Goal: Transaction & Acquisition: Purchase product/service

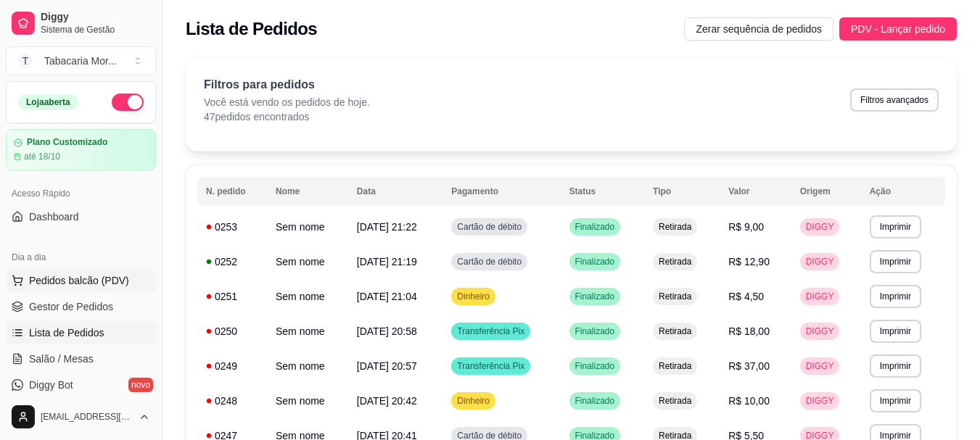
click at [86, 271] on button "Pedidos balcão (PDV)" at bounding box center [81, 280] width 150 height 23
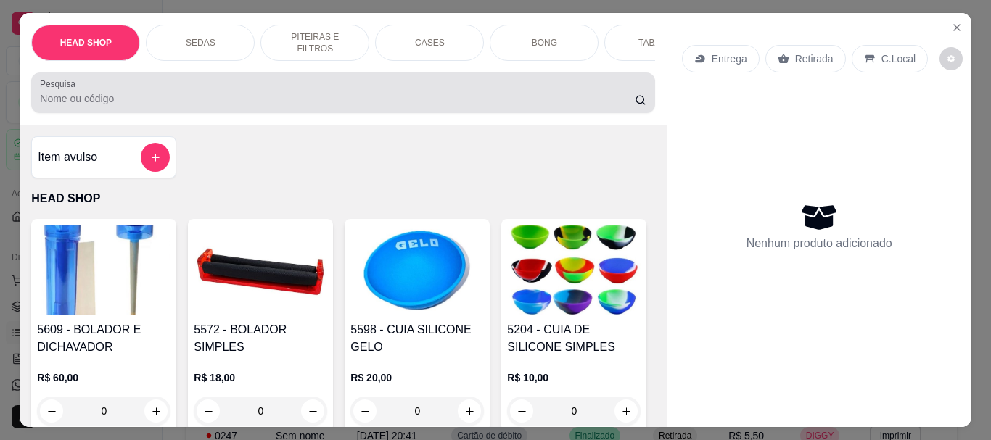
click at [74, 99] on input "Pesquisa" at bounding box center [337, 98] width 595 height 15
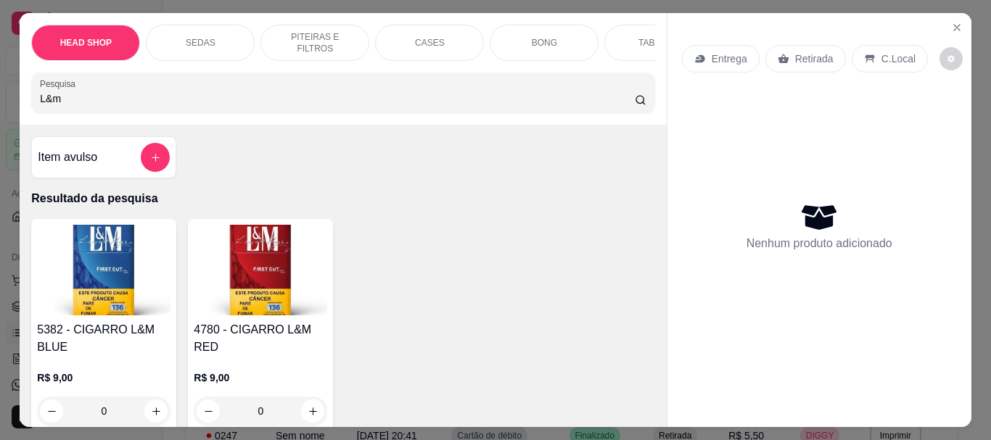
type input "L&m"
click at [265, 275] on img at bounding box center [260, 270] width 133 height 91
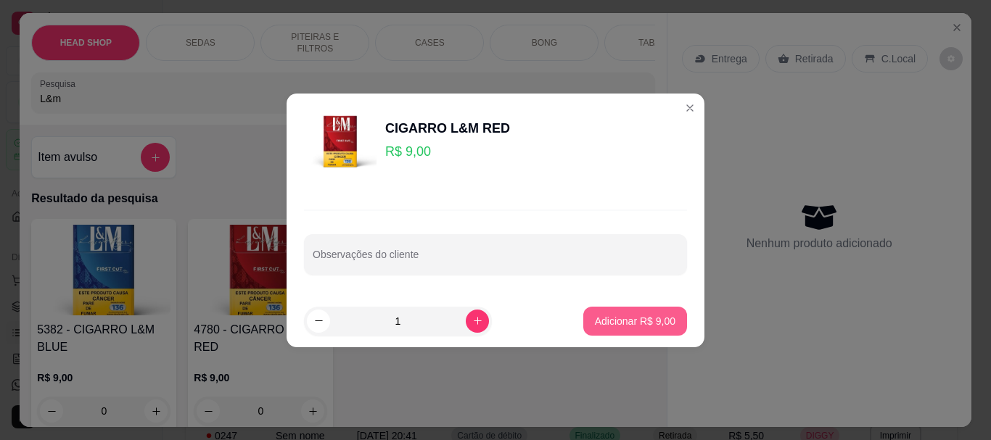
click at [671, 329] on button "Adicionar R$ 9,00" at bounding box center [635, 321] width 104 height 29
type input "1"
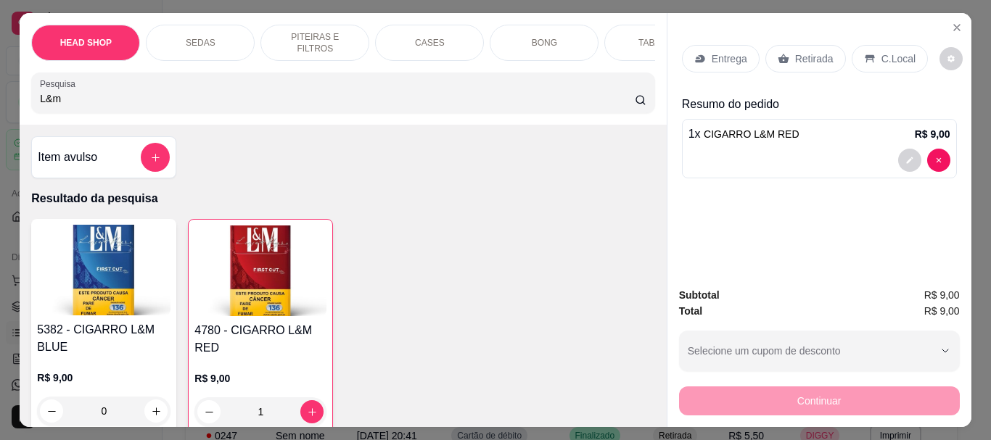
click at [798, 56] on p "Retirada" at bounding box center [814, 58] width 38 height 15
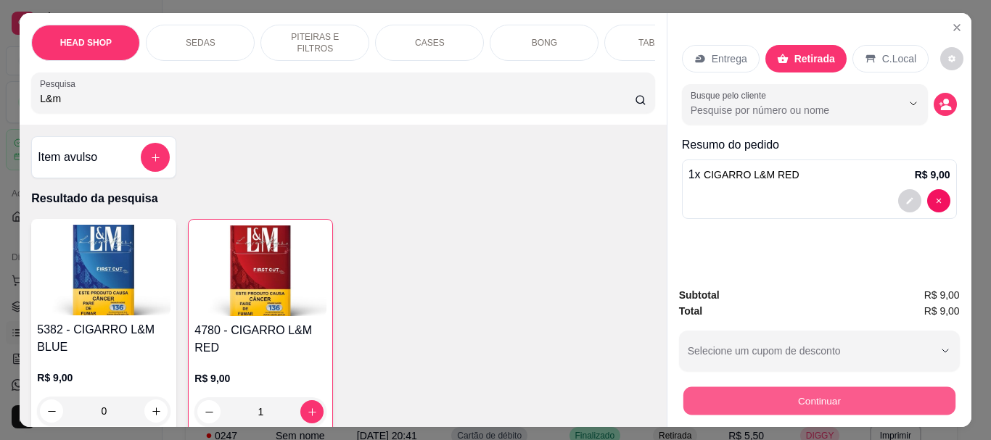
click at [790, 400] on button "Continuar" at bounding box center [818, 401] width 272 height 28
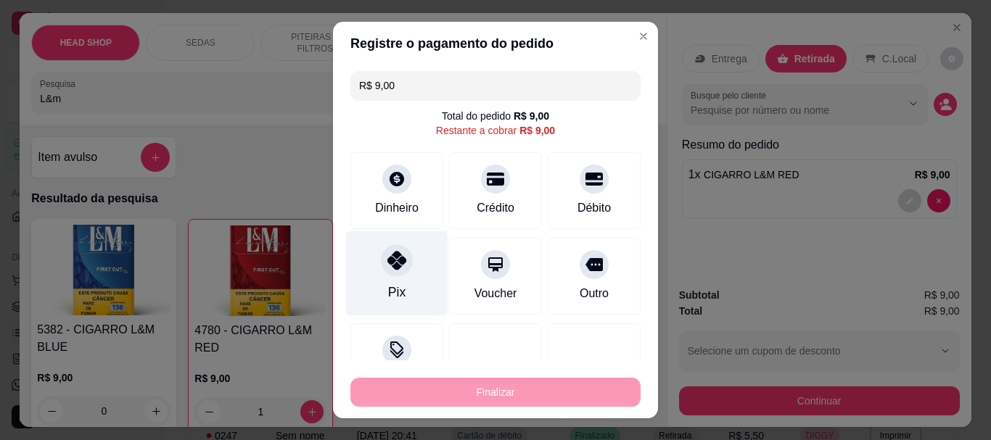
click at [394, 271] on div at bounding box center [397, 261] width 32 height 32
type input "R$ 0,00"
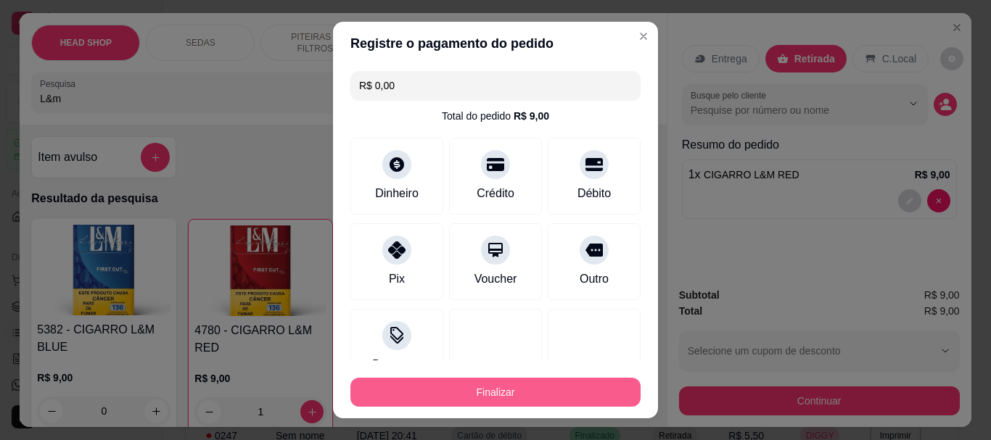
click at [459, 387] on button "Finalizar" at bounding box center [495, 392] width 290 height 29
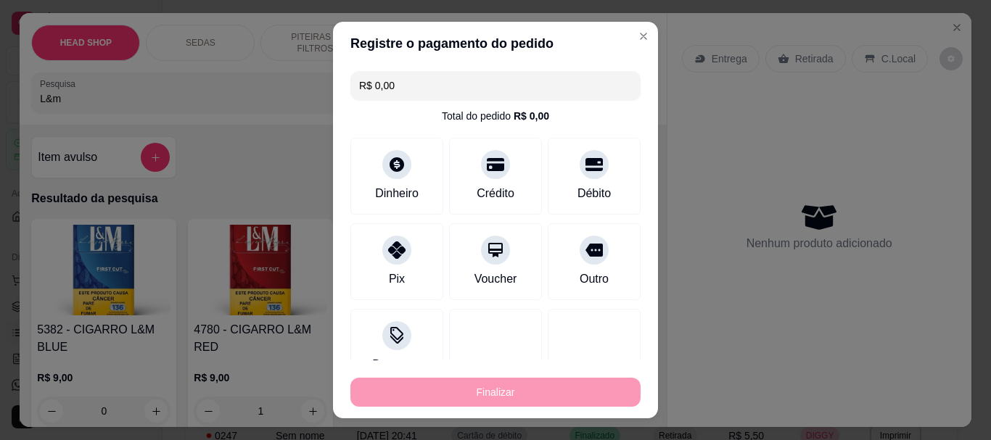
type input "0"
type input "-R$ 9,00"
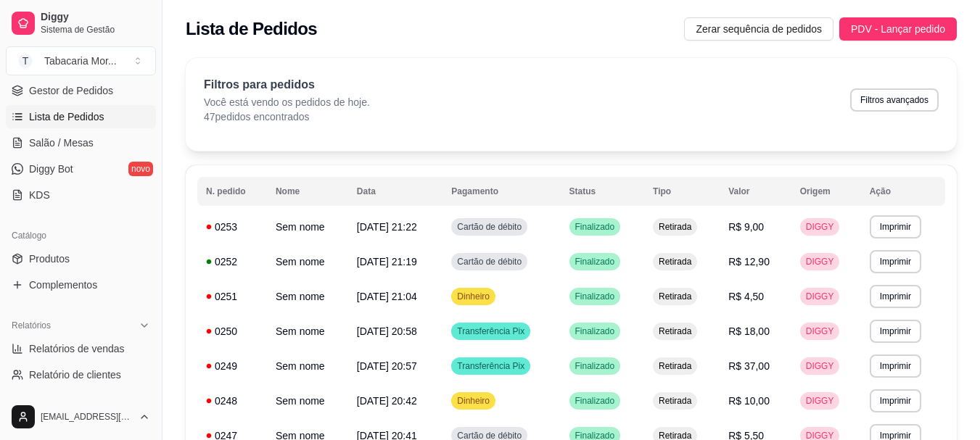
scroll to position [218, 0]
click at [52, 260] on span "Produtos" at bounding box center [49, 257] width 41 height 15
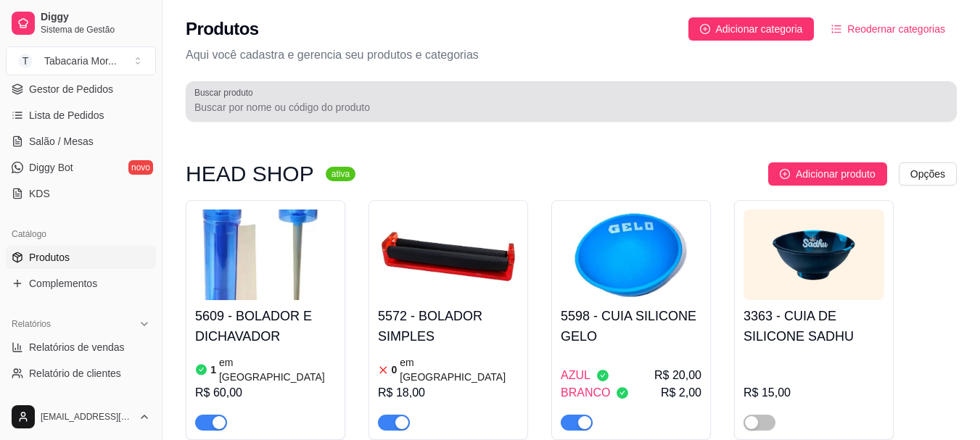
click at [310, 115] on div at bounding box center [570, 101] width 753 height 29
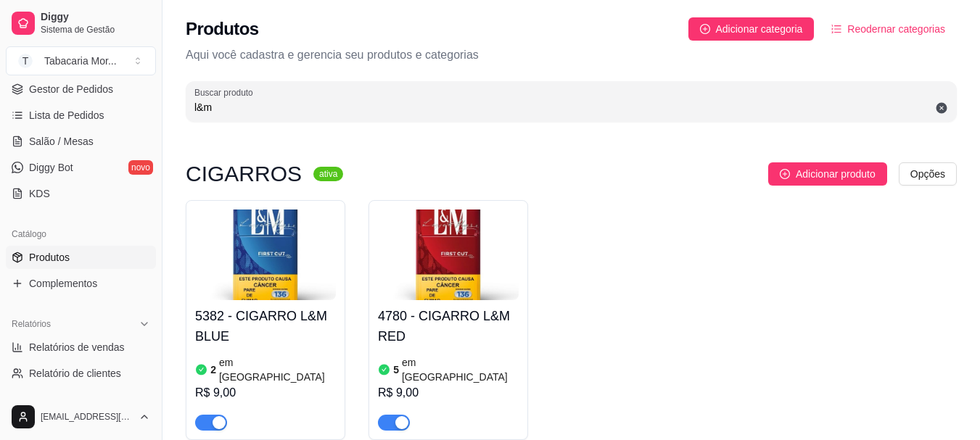
type input "l&m"
click at [255, 303] on div "5382 - CIGARRO L&M BLUE 2 em estoque R$ 9,00" at bounding box center [265, 365] width 141 height 131
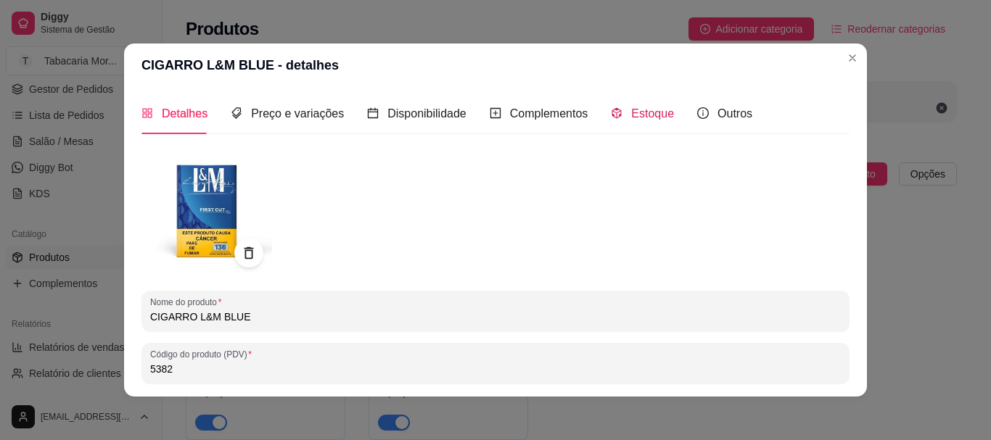
click at [636, 105] on div "Estoque" at bounding box center [642, 113] width 63 height 18
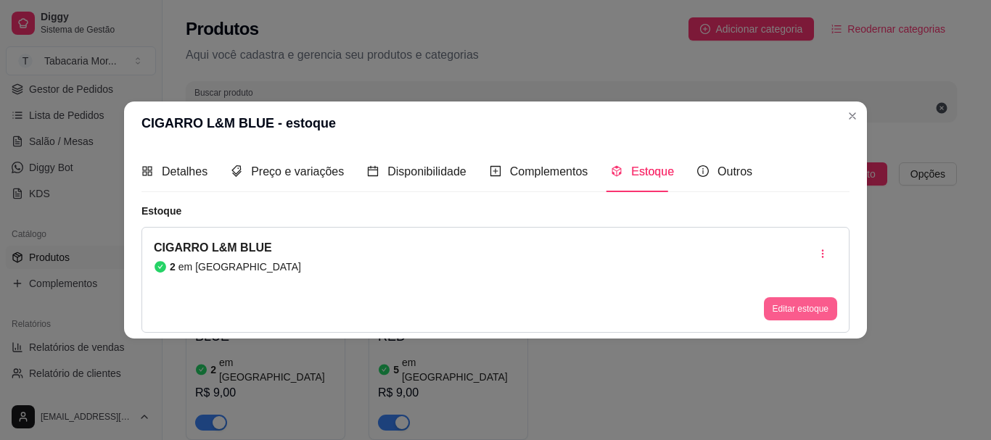
click at [790, 308] on button "Editar estoque" at bounding box center [800, 308] width 73 height 23
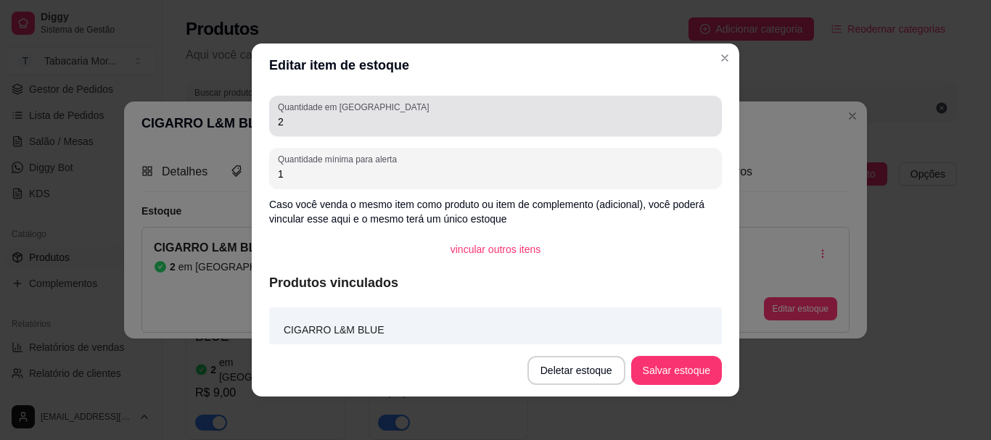
click at [368, 121] on input "2" at bounding box center [495, 122] width 435 height 15
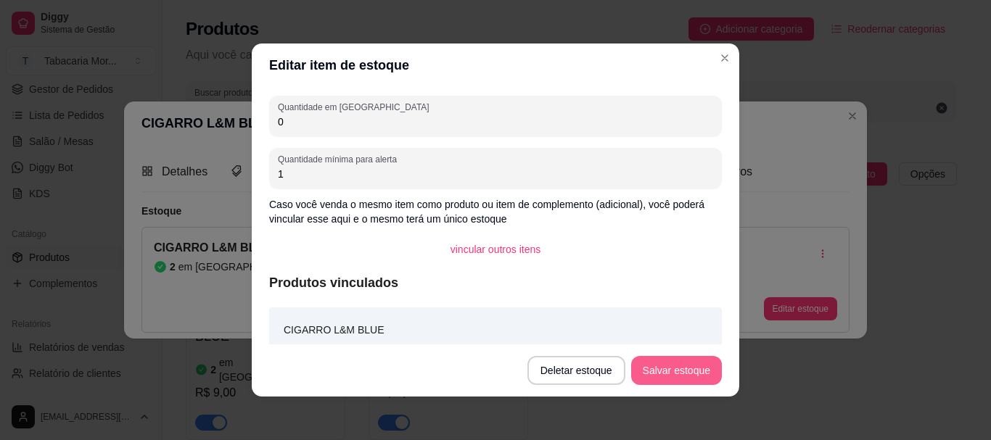
type input "0"
click at [648, 362] on button "Salvar estoque" at bounding box center [676, 370] width 91 height 29
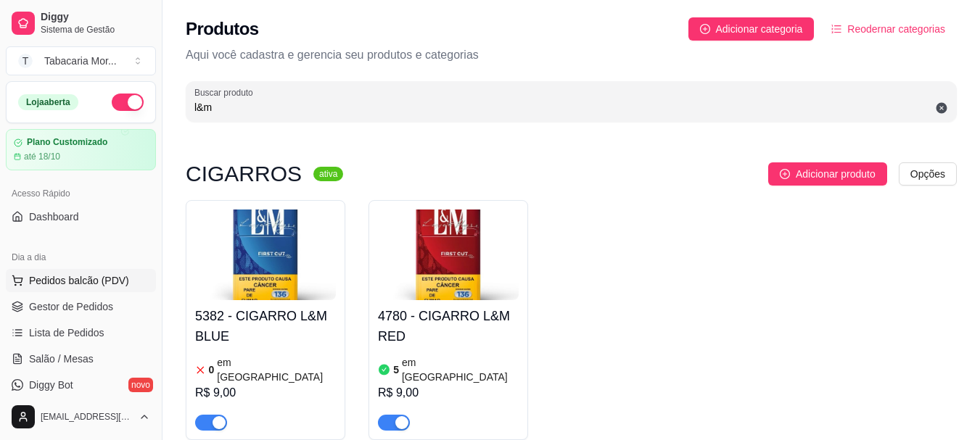
click at [49, 274] on span "Pedidos balcão (PDV)" at bounding box center [79, 280] width 100 height 15
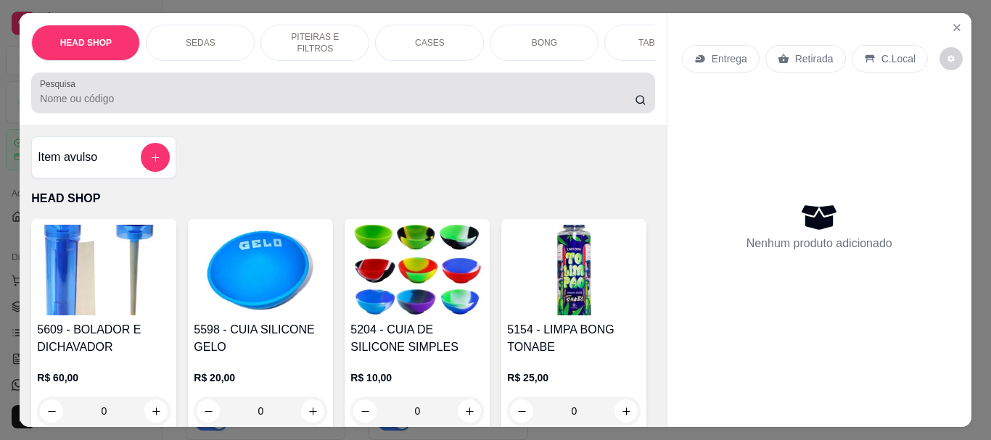
click at [99, 89] on div at bounding box center [343, 92] width 606 height 29
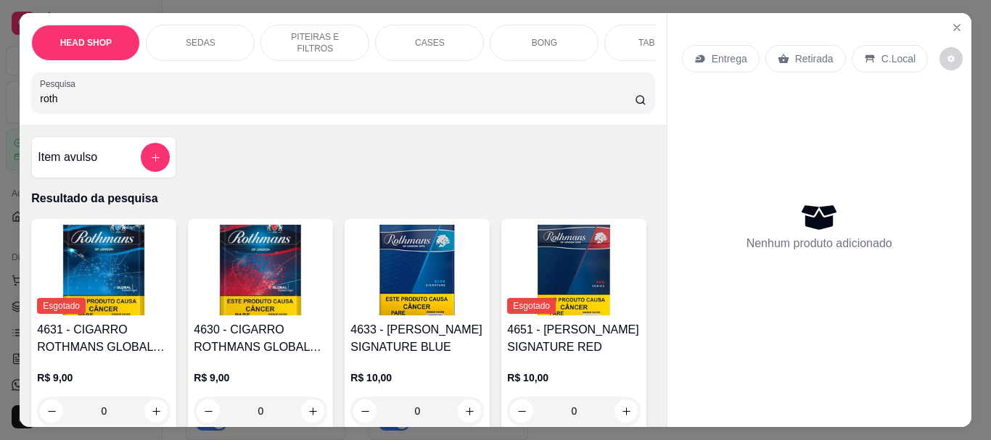
type input "roth"
click at [404, 289] on img at bounding box center [416, 270] width 133 height 91
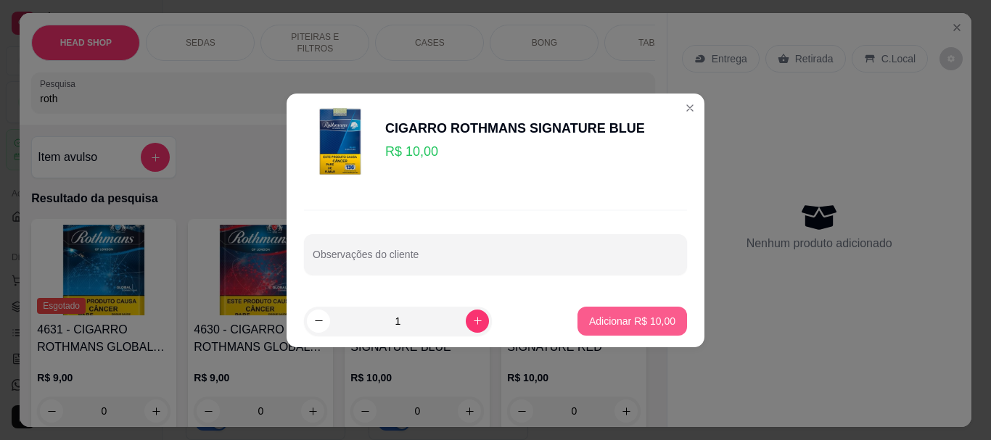
click at [648, 315] on p "Adicionar R$ 10,00" at bounding box center [632, 321] width 86 height 15
type input "1"
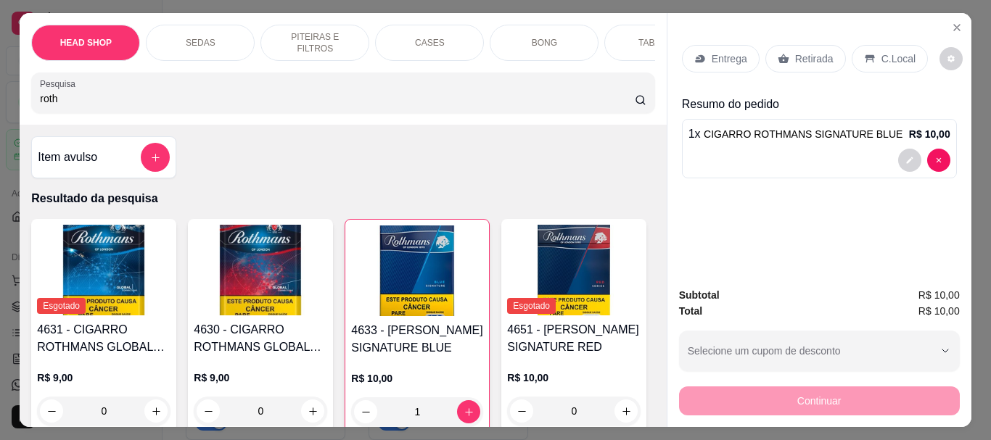
click at [788, 45] on div "Retirada" at bounding box center [805, 59] width 80 height 28
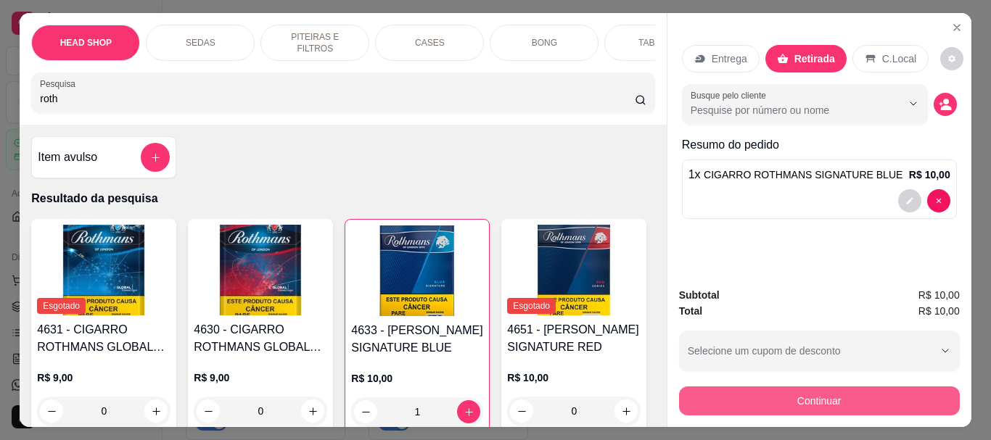
click at [756, 397] on button "Continuar" at bounding box center [819, 401] width 281 height 29
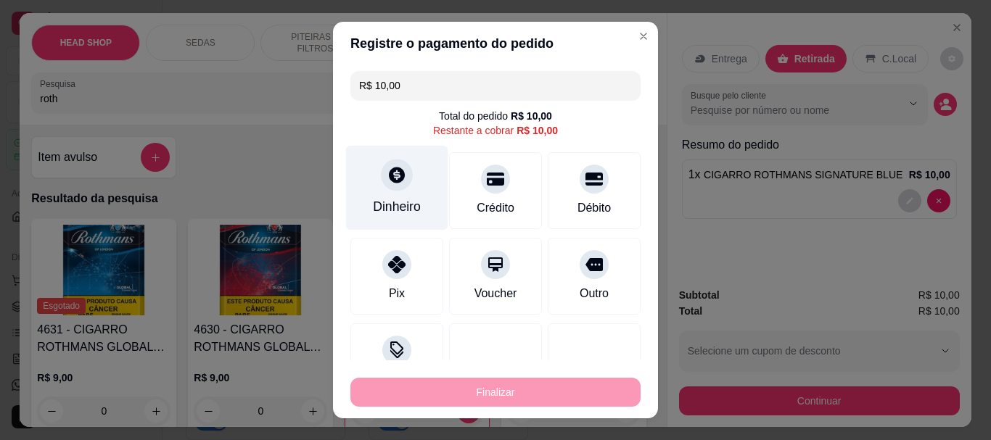
click at [392, 201] on div "Dinheiro" at bounding box center [397, 207] width 48 height 19
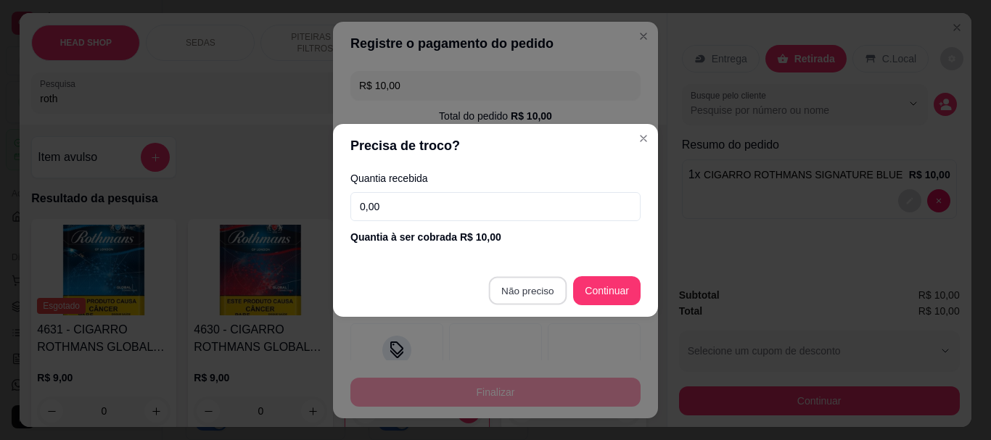
type input "R$ 0,00"
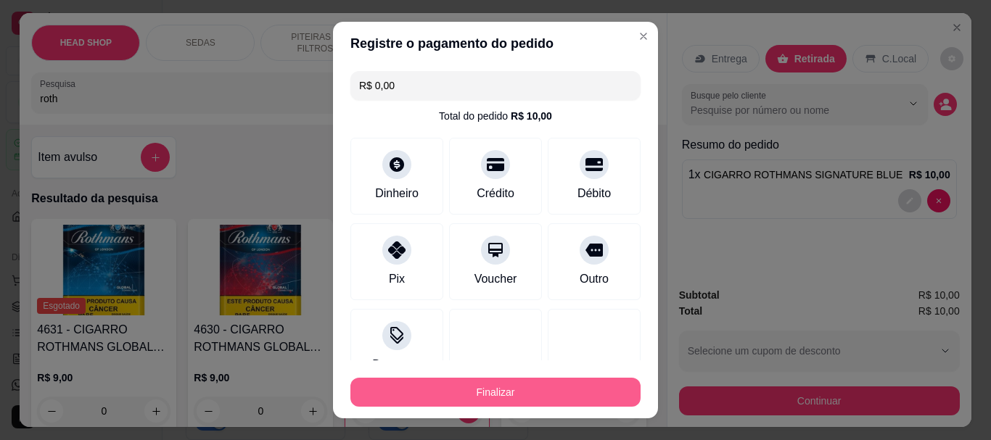
click at [548, 400] on button "Finalizar" at bounding box center [495, 392] width 290 height 29
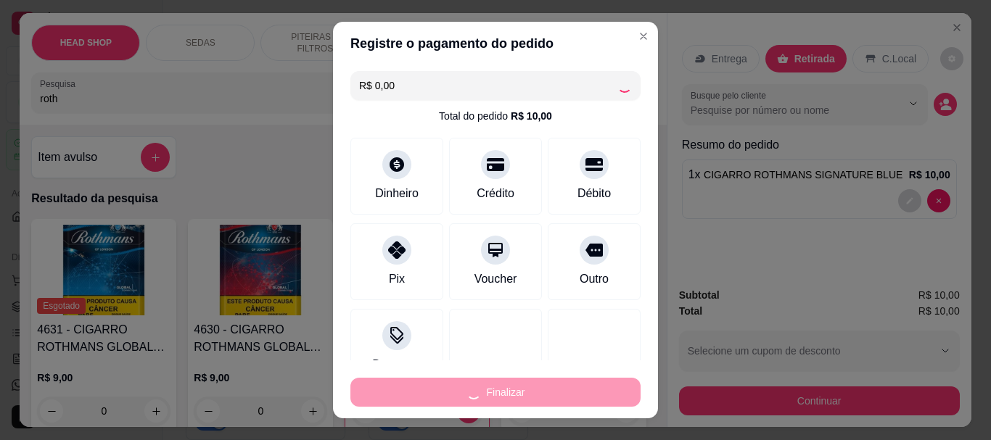
type input "0"
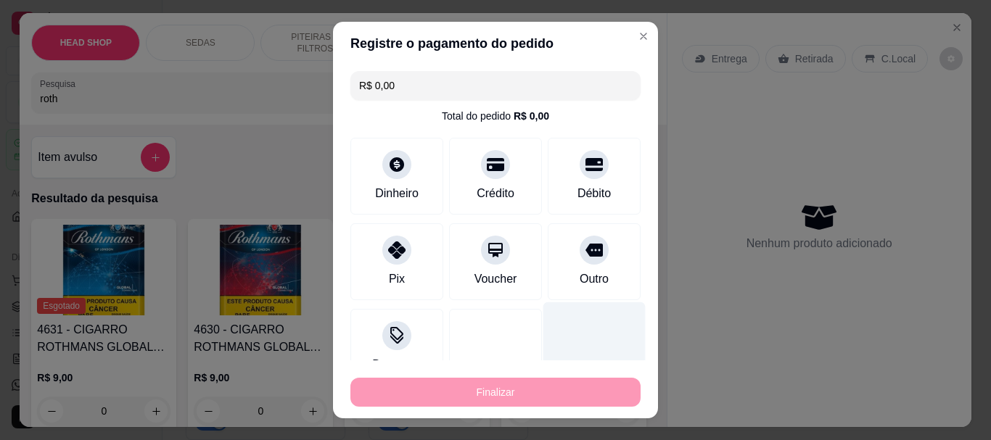
type input "-R$ 10,00"
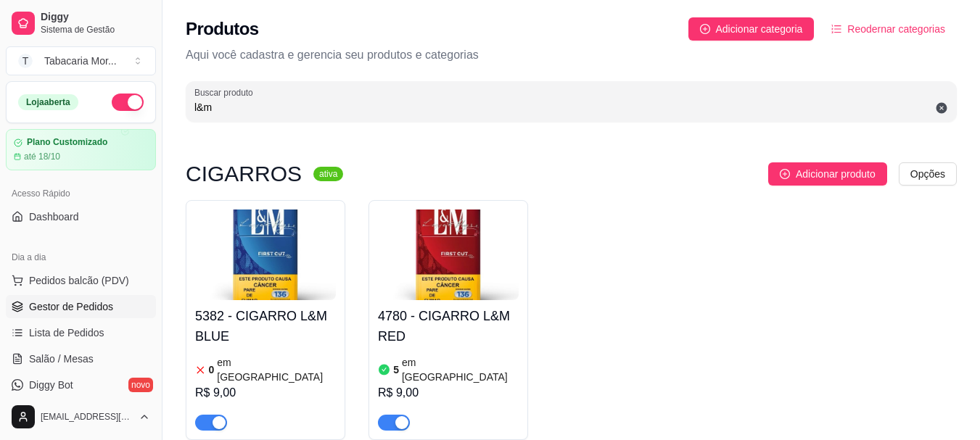
click at [81, 309] on span "Gestor de Pedidos" at bounding box center [71, 306] width 84 height 15
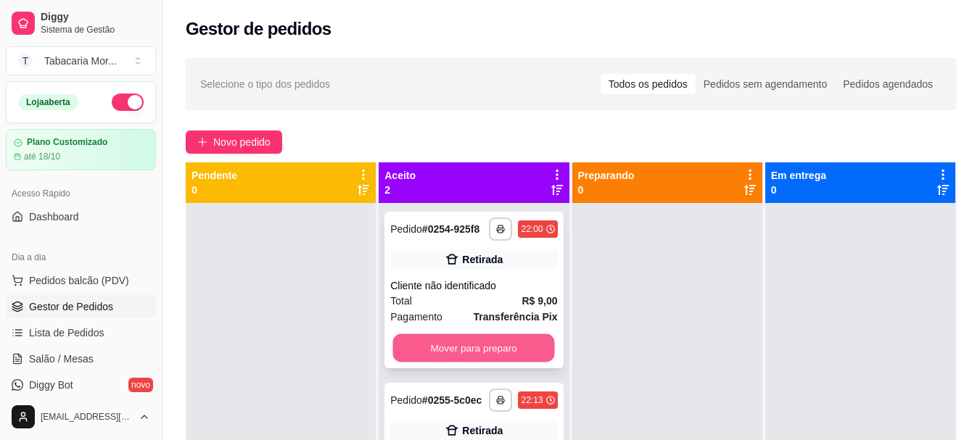
click at [460, 352] on button "Mover para preparo" at bounding box center [474, 348] width 162 height 28
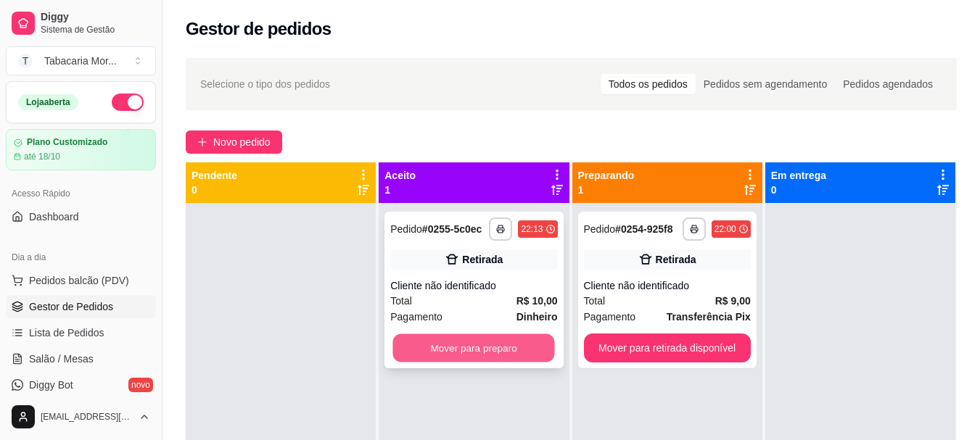
click at [458, 353] on button "Mover para preparo" at bounding box center [474, 348] width 162 height 28
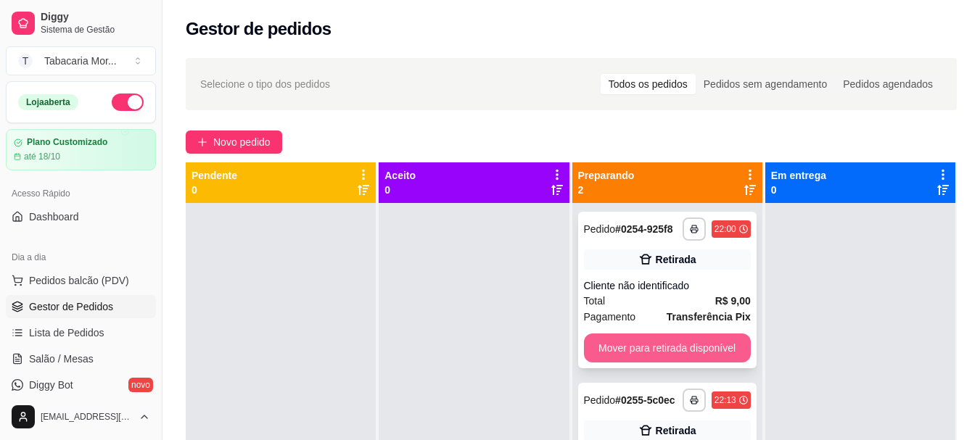
click at [624, 357] on button "Mover para retirada disponível" at bounding box center [667, 348] width 167 height 29
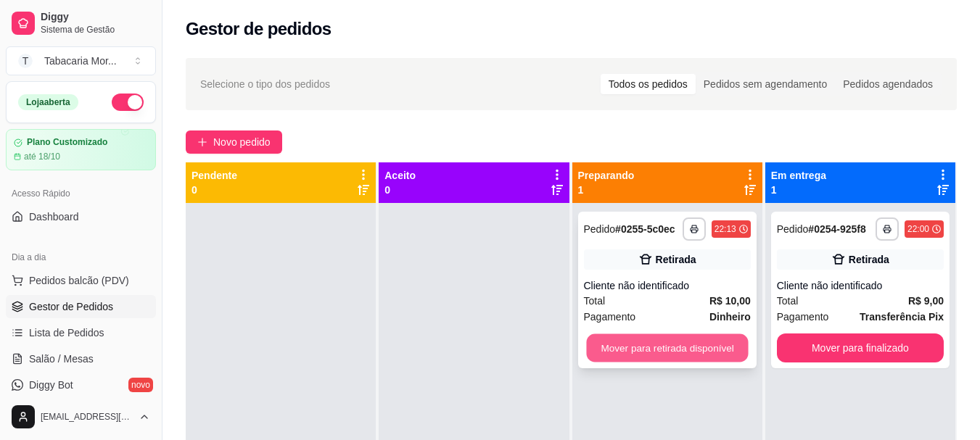
click at [640, 347] on button "Mover para retirada disponível" at bounding box center [667, 348] width 162 height 28
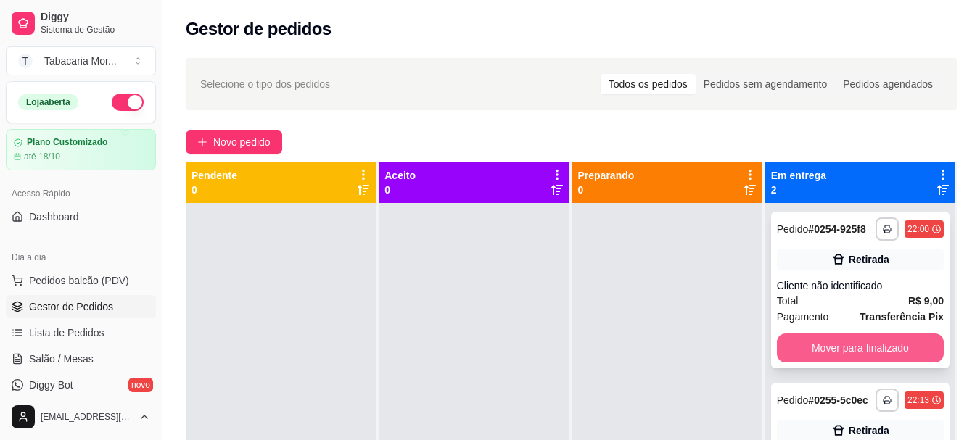
click at [838, 350] on button "Mover para finalizado" at bounding box center [860, 348] width 167 height 29
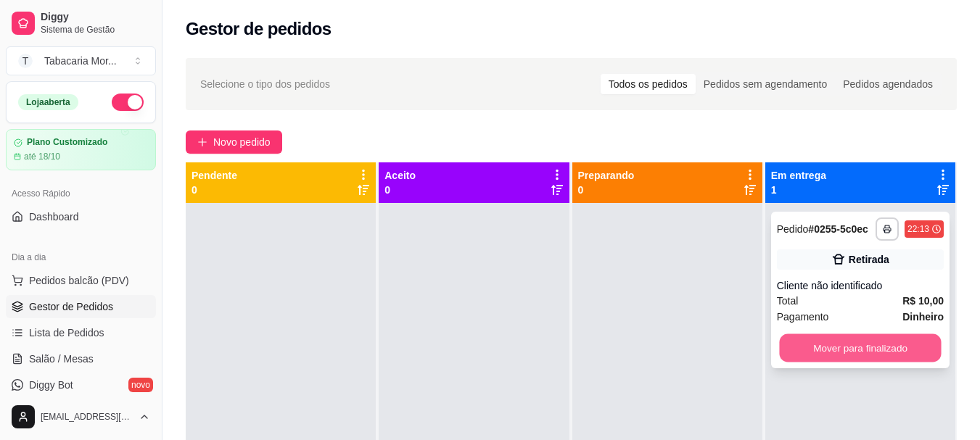
click at [832, 354] on button "Mover para finalizado" at bounding box center [860, 348] width 162 height 28
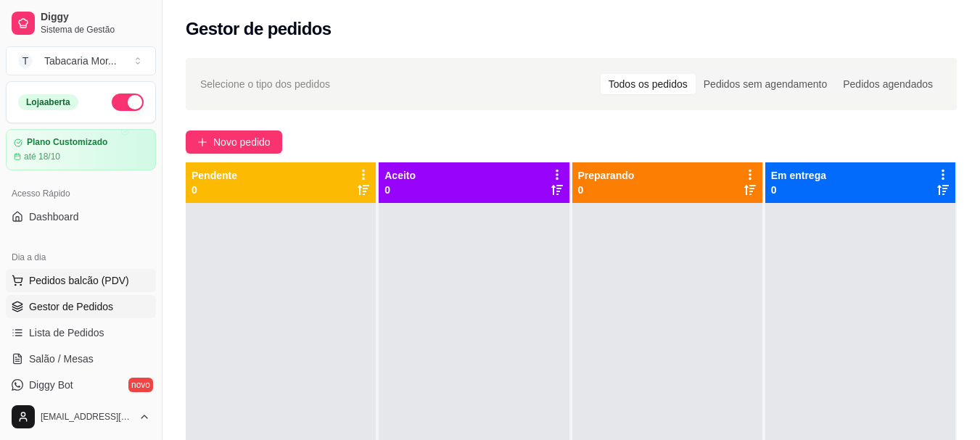
click at [57, 279] on span "Pedidos balcão (PDV)" at bounding box center [79, 280] width 100 height 15
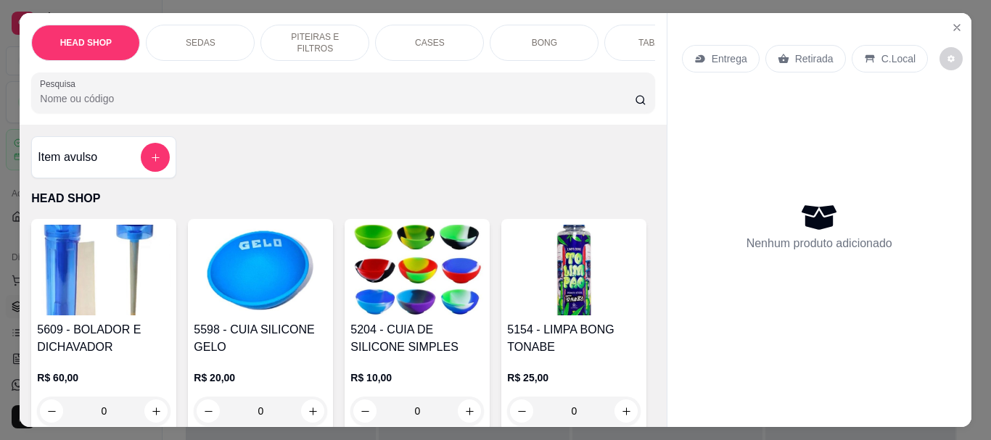
click at [71, 104] on input "Pesquisa" at bounding box center [337, 98] width 595 height 15
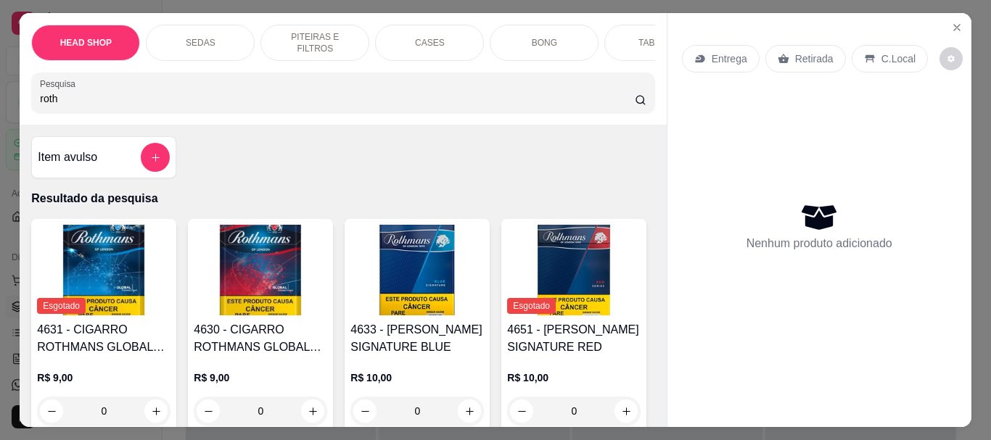
type input "roth"
click at [435, 251] on img at bounding box center [416, 270] width 133 height 91
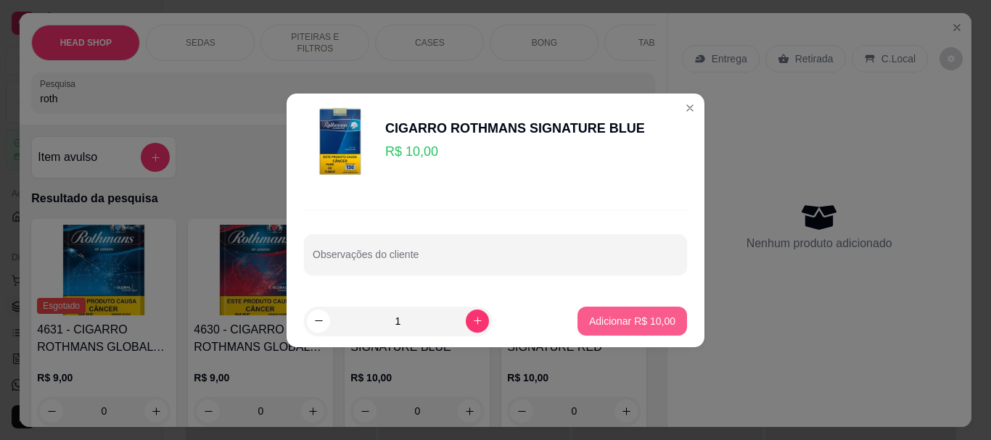
click at [636, 321] on p "Adicionar R$ 10,00" at bounding box center [632, 321] width 86 height 15
type input "1"
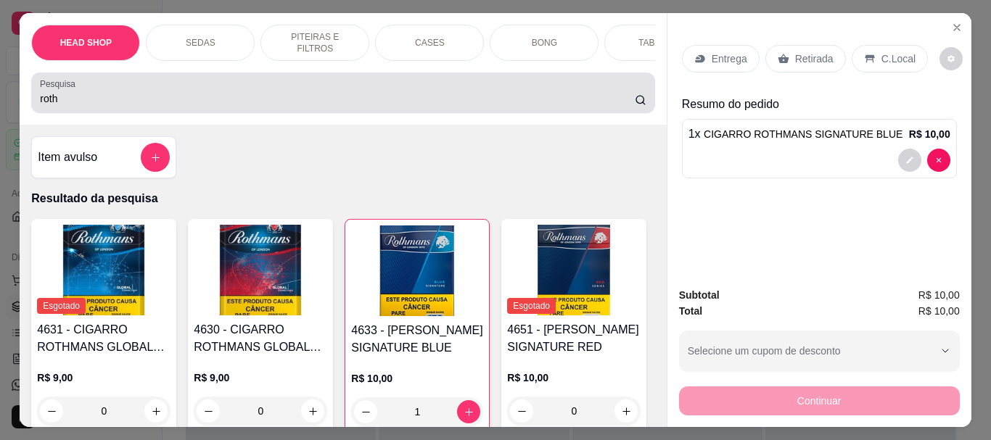
click at [120, 94] on div "roth" at bounding box center [343, 92] width 606 height 29
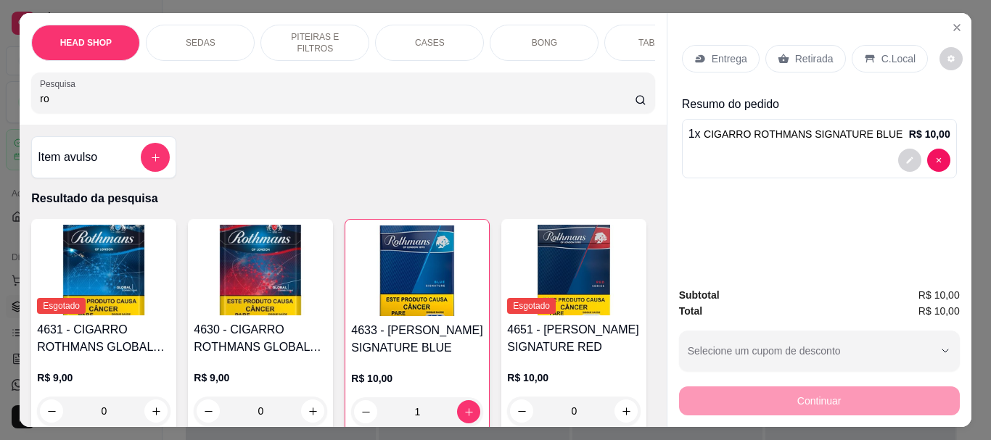
type input "r"
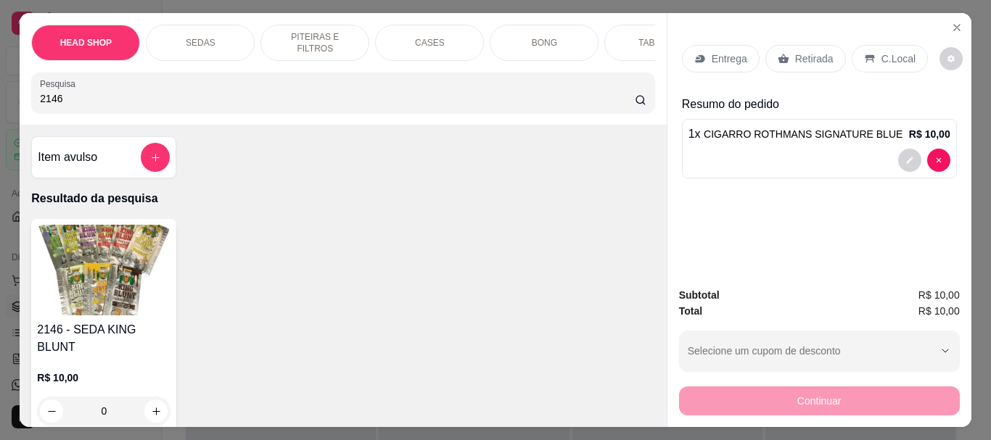
type input "2146"
click at [128, 278] on img at bounding box center [103, 270] width 133 height 91
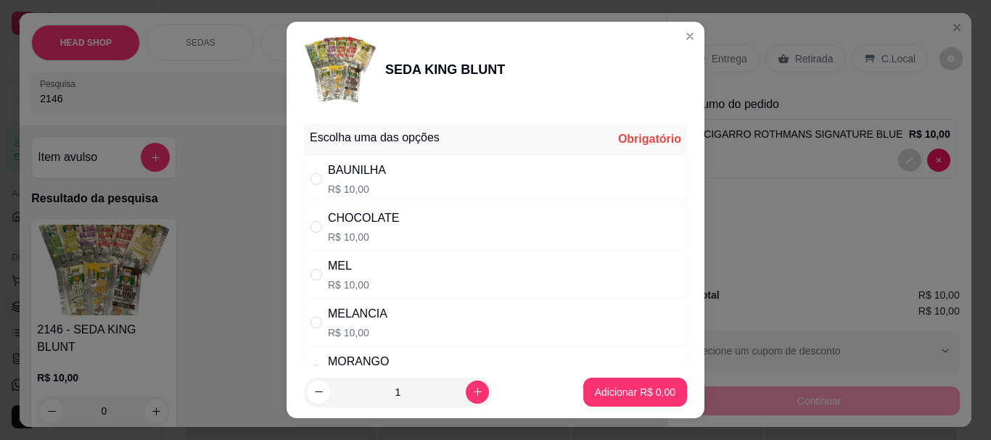
drag, startPoint x: 384, startPoint y: 233, endPoint x: 403, endPoint y: 244, distance: 22.8
click at [383, 233] on p "R$ 10,00" at bounding box center [363, 237] width 71 height 15
radio input "true"
click at [637, 396] on p "Adicionar R$ 10,00" at bounding box center [632, 392] width 86 height 15
type input "1"
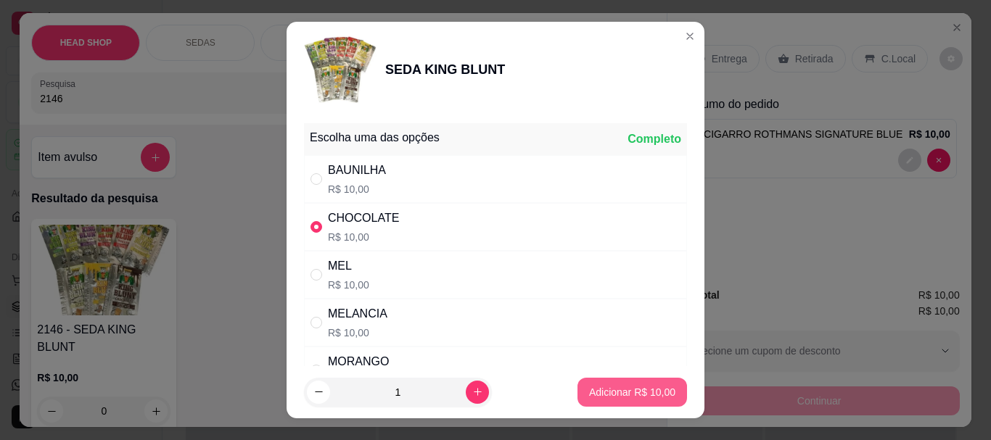
type input "1"
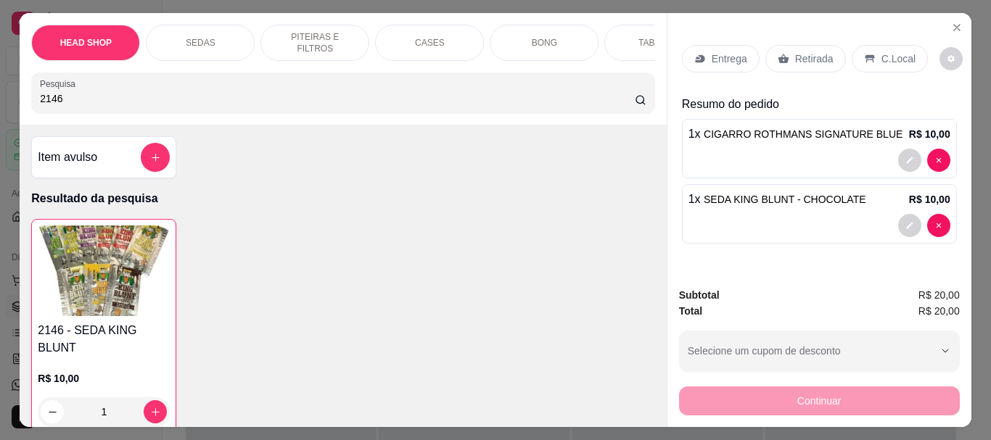
click at [795, 51] on p "Retirada" at bounding box center [814, 58] width 38 height 15
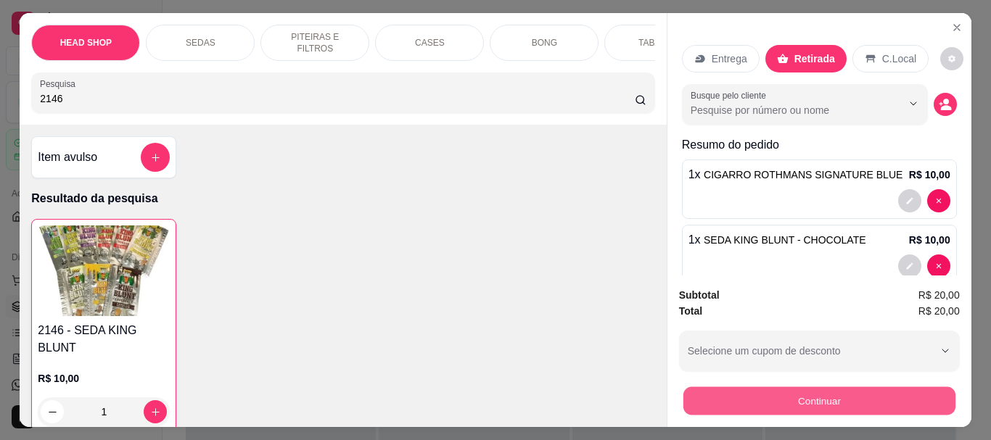
click at [730, 402] on button "Continuar" at bounding box center [818, 401] width 272 height 28
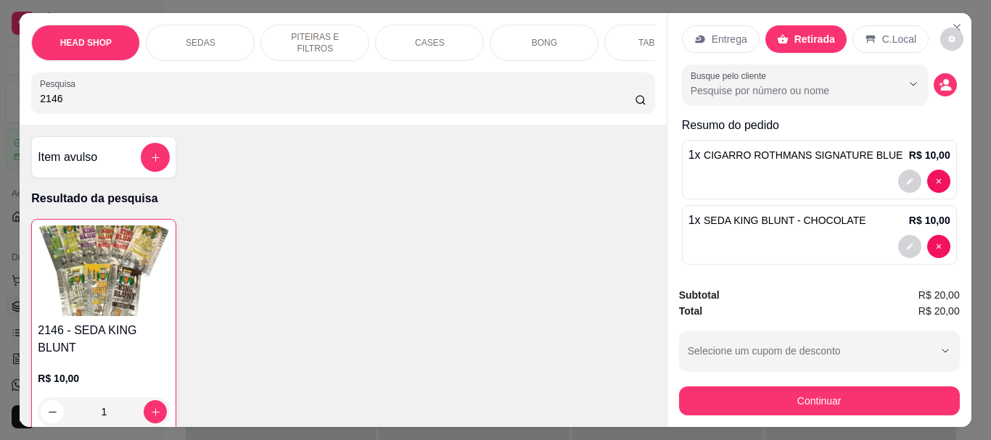
scroll to position [29, 0]
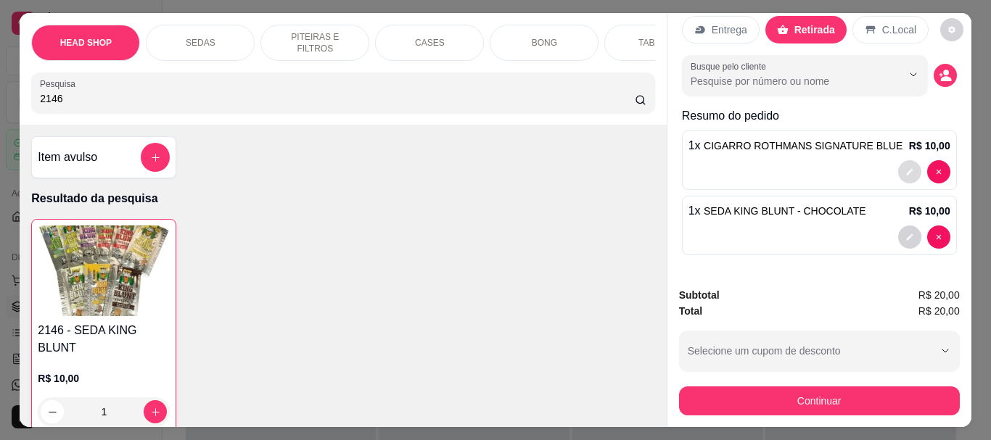
click at [905, 168] on icon "decrease-product-quantity" at bounding box center [909, 172] width 9 height 9
type input "0"
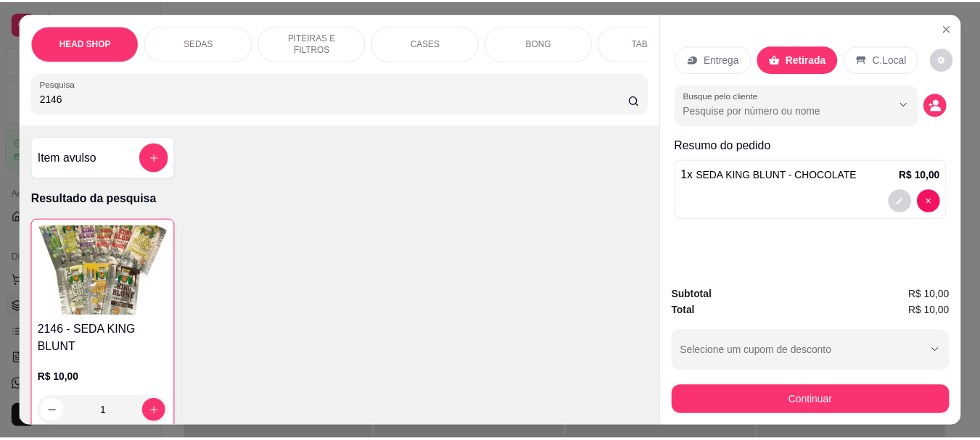
scroll to position [0, 0]
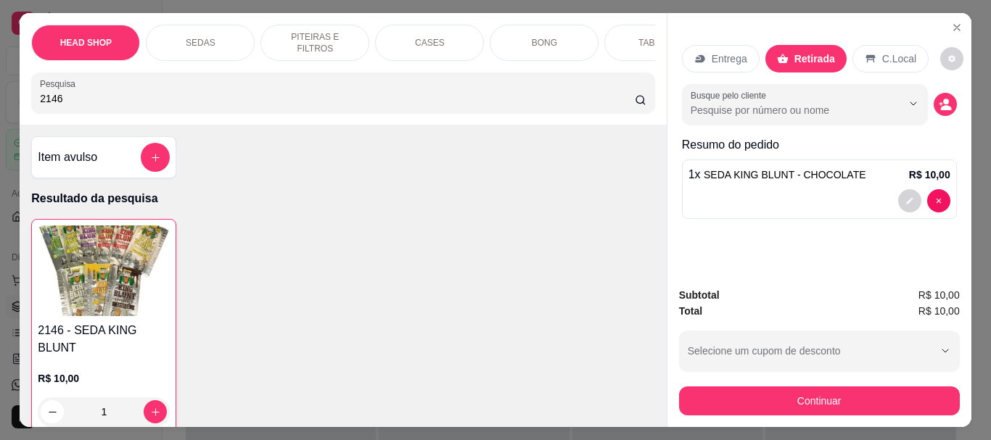
click at [109, 106] on input "2146" at bounding box center [337, 98] width 595 height 15
type input "2"
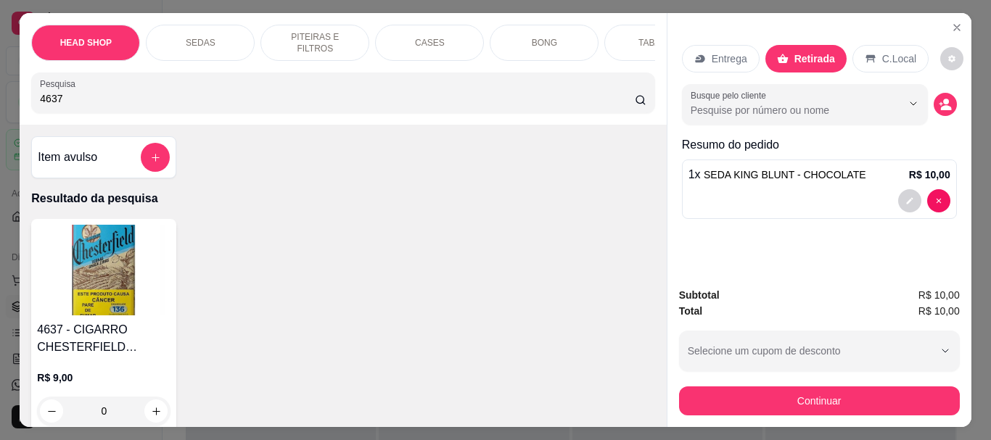
type input "4637"
click at [75, 262] on img at bounding box center [103, 270] width 133 height 91
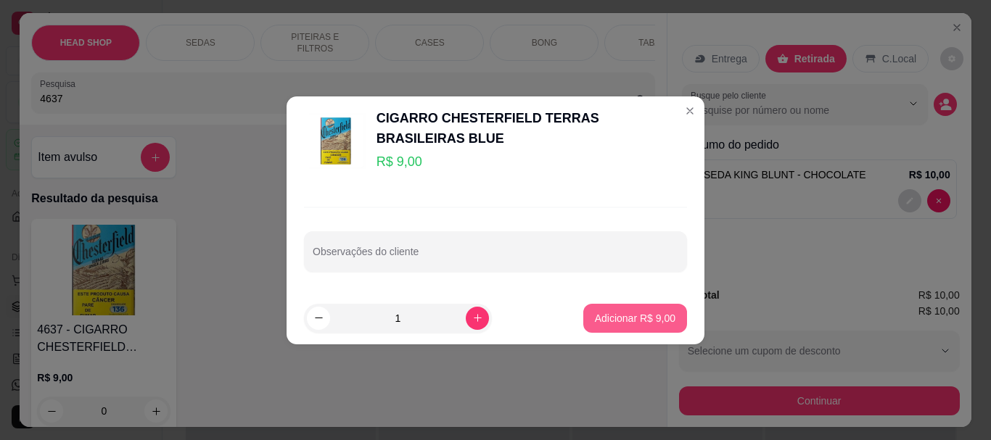
click at [645, 310] on button "Adicionar R$ 9,00" at bounding box center [635, 318] width 104 height 29
type input "1"
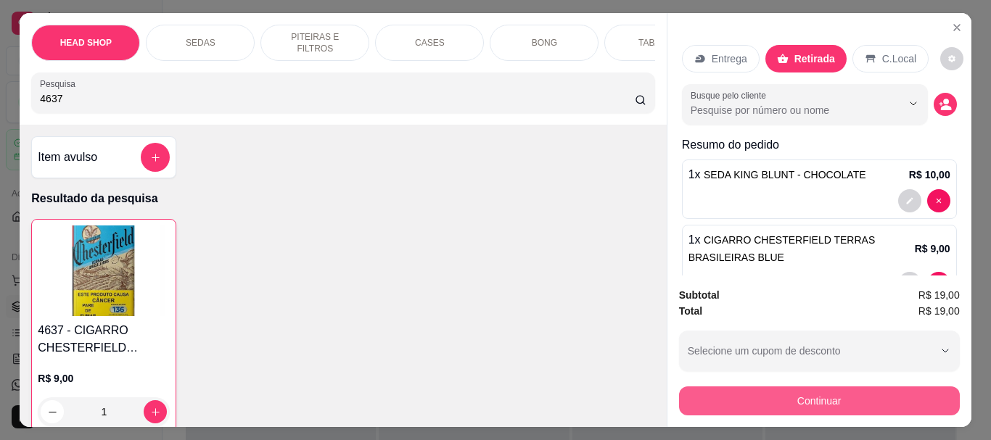
click at [730, 399] on button "Continuar" at bounding box center [819, 401] width 281 height 29
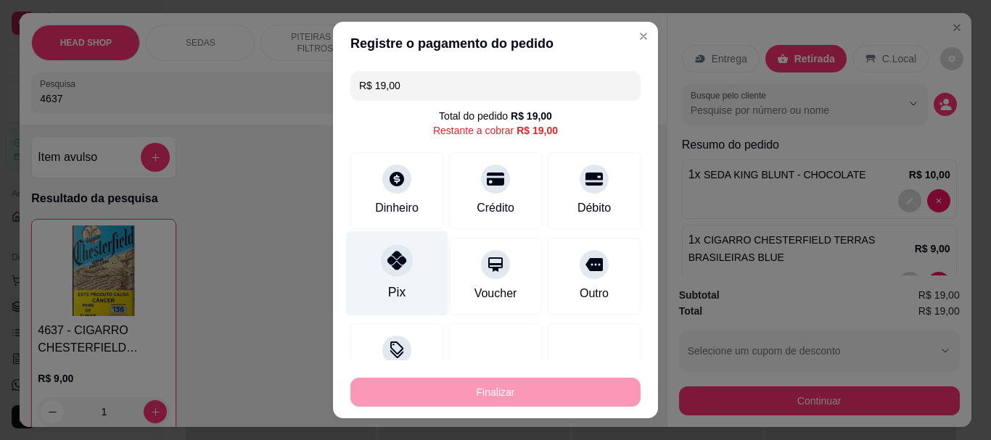
click at [387, 263] on icon at bounding box center [396, 261] width 19 height 19
type input "R$ 0,00"
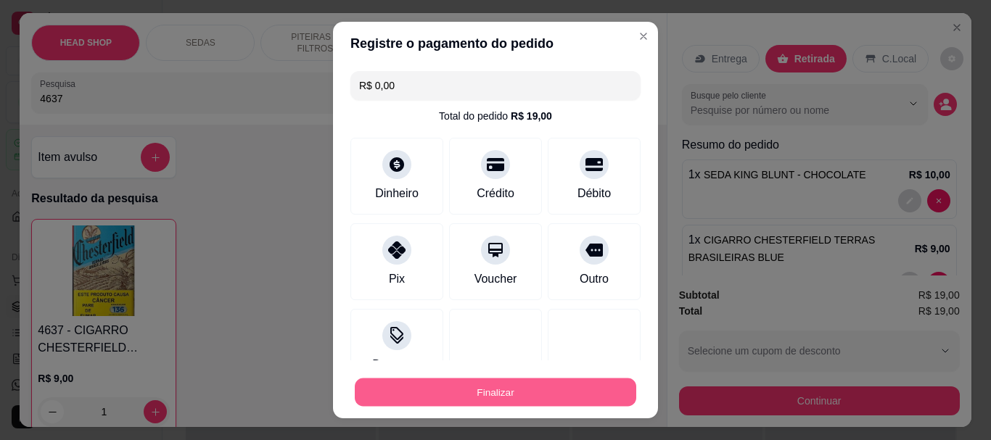
click at [432, 389] on button "Finalizar" at bounding box center [495, 392] width 281 height 28
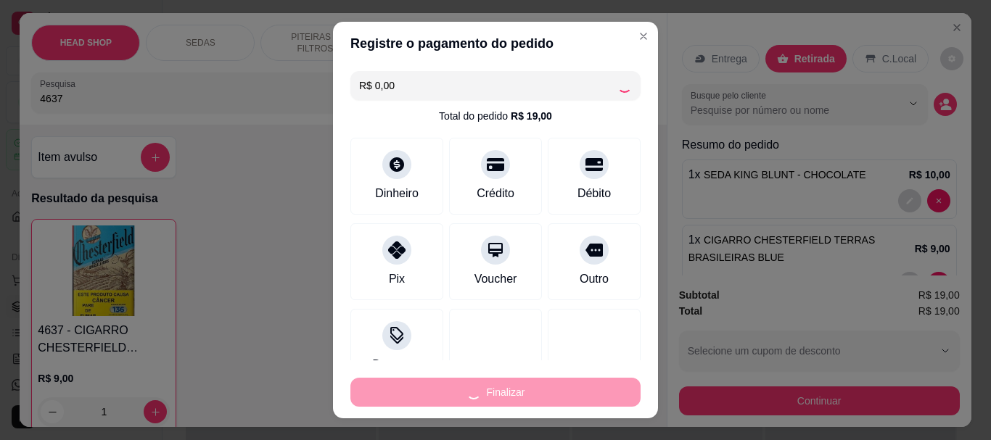
type input "0"
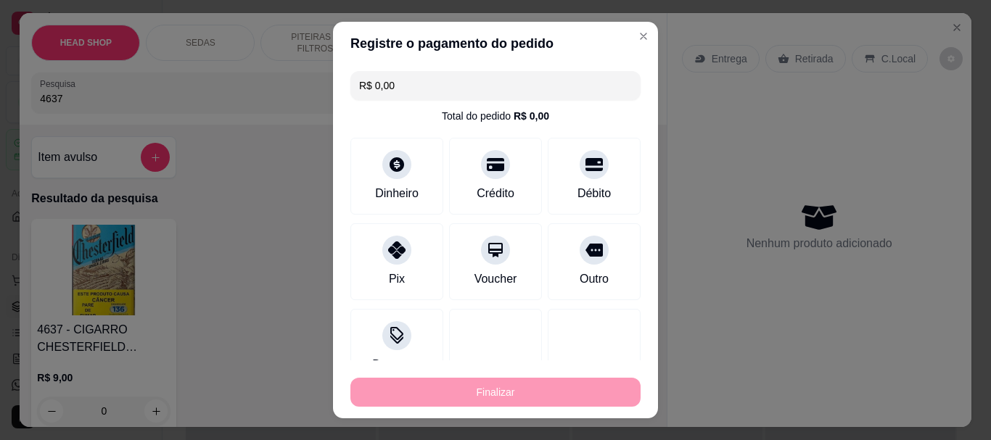
type input "-R$ 19,00"
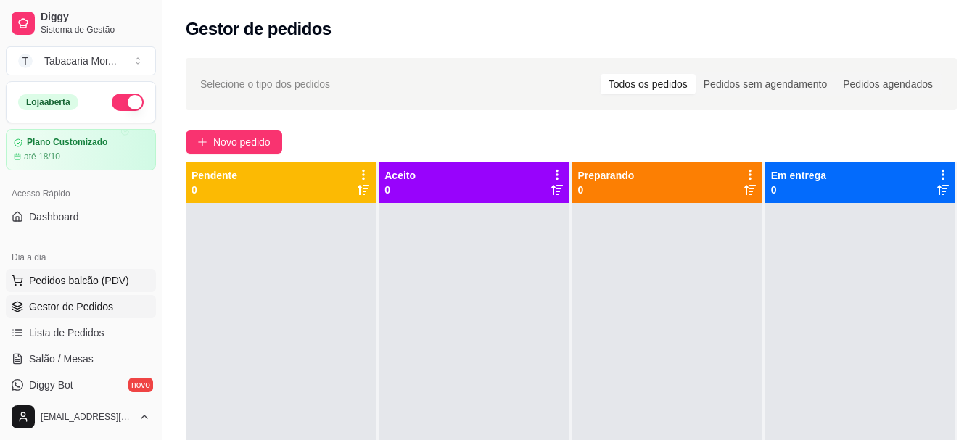
click at [104, 279] on span "Pedidos balcão (PDV)" at bounding box center [79, 280] width 100 height 15
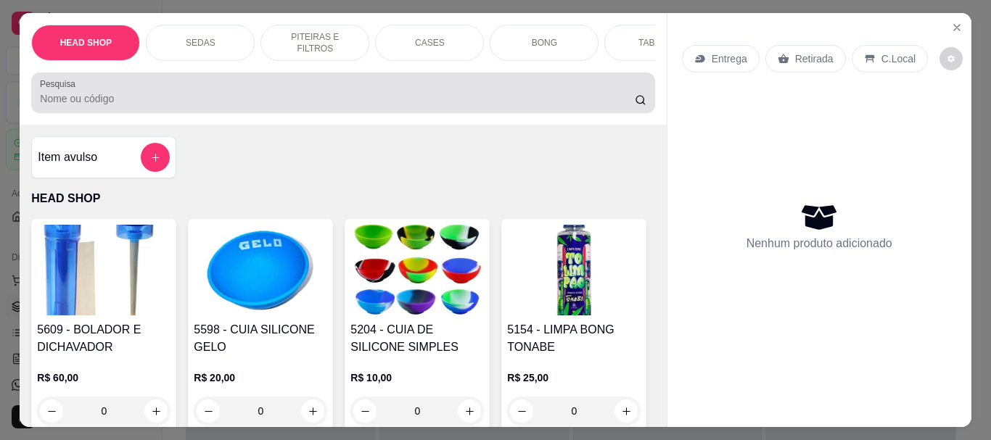
click at [96, 113] on div "Pesquisa" at bounding box center [342, 93] width 623 height 41
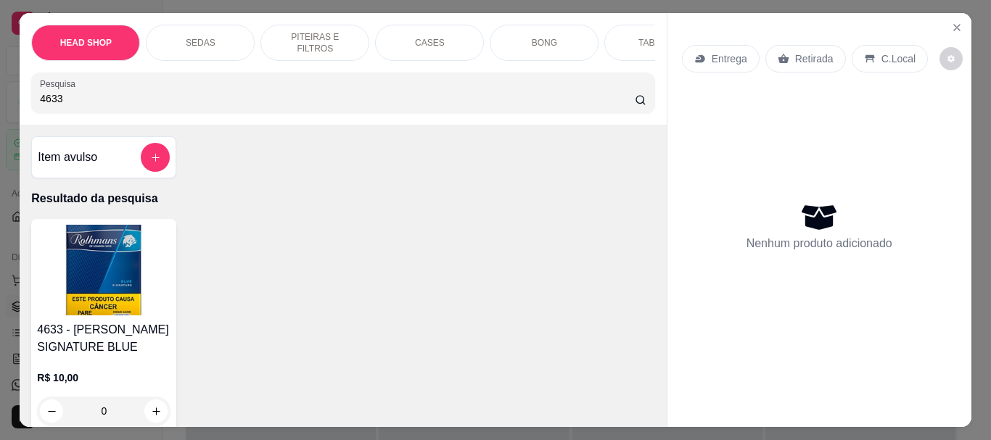
type input "4633"
click at [116, 261] on img at bounding box center [103, 270] width 133 height 91
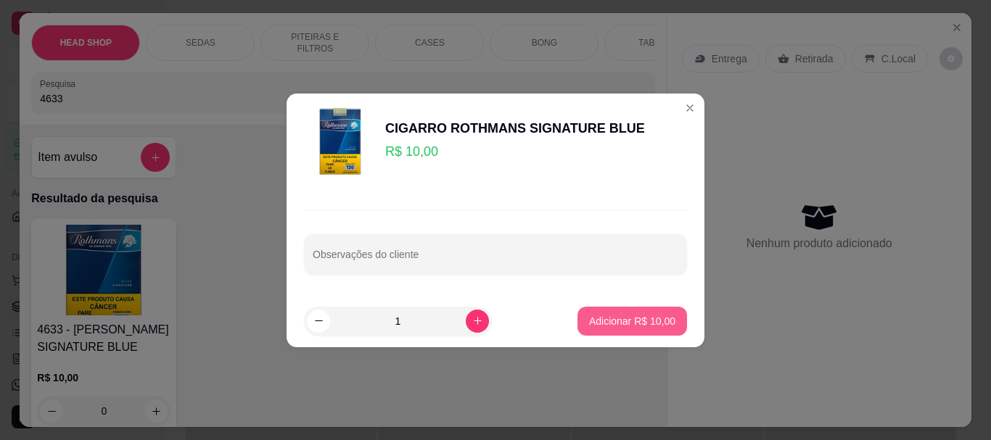
click at [582, 312] on button "Adicionar R$ 10,00" at bounding box center [631, 321] width 109 height 29
type input "1"
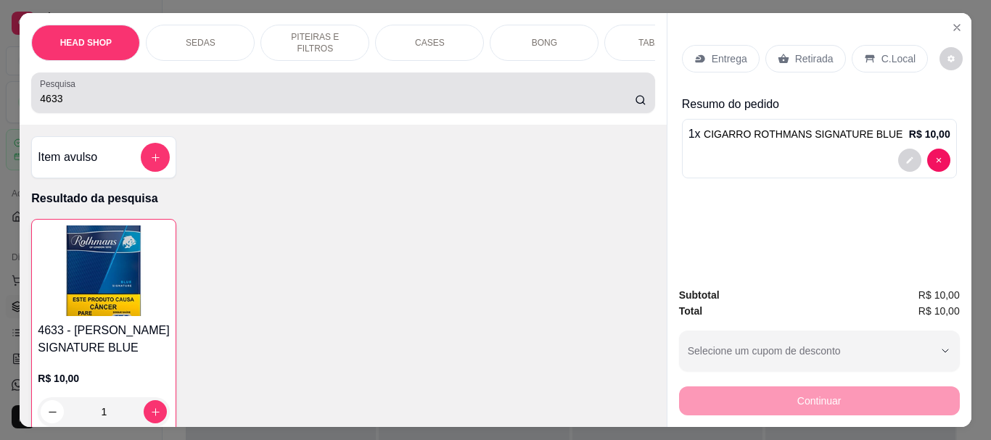
click at [181, 113] on div "Pesquisa 4633" at bounding box center [342, 93] width 623 height 41
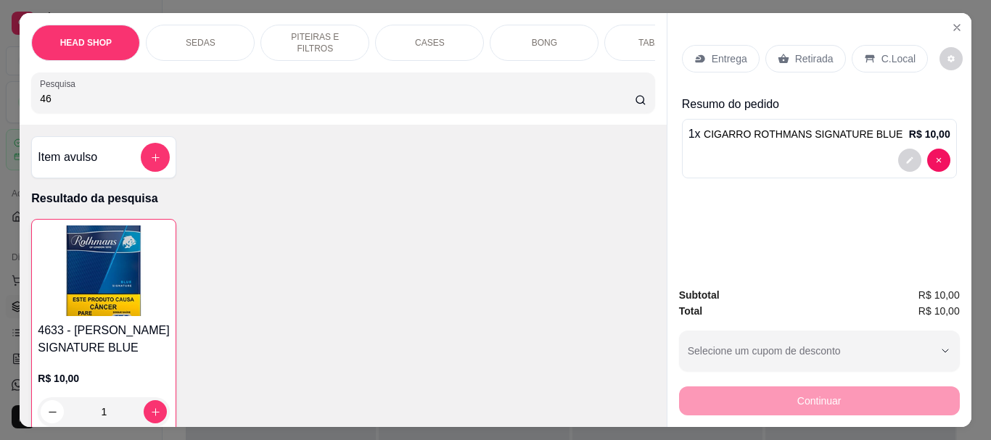
type input "4"
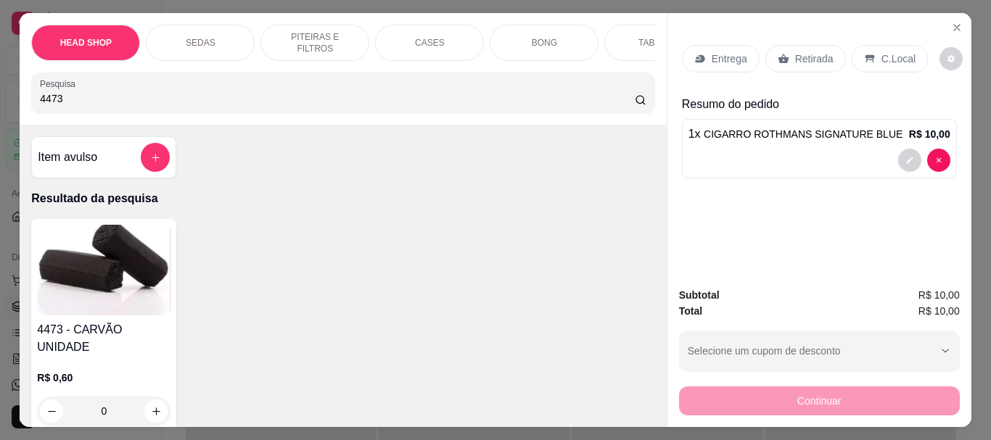
type input "4473"
click at [104, 252] on img at bounding box center [103, 270] width 133 height 91
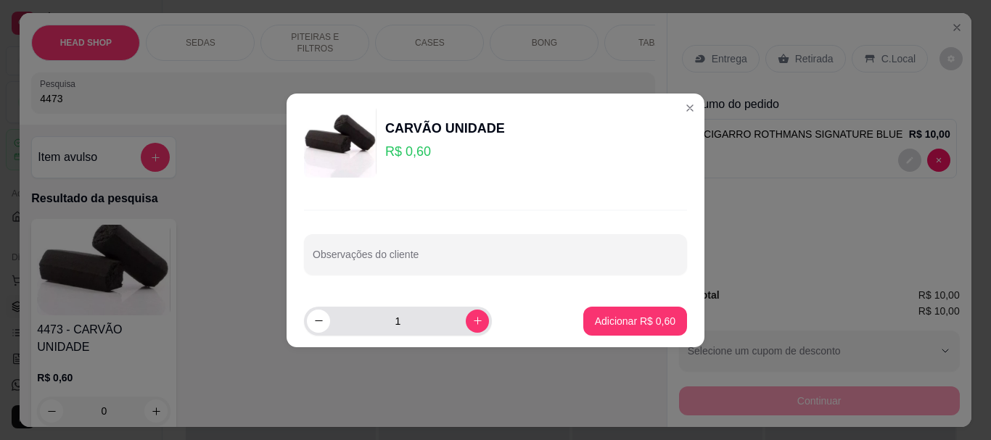
click at [402, 323] on input "1" at bounding box center [398, 321] width 136 height 29
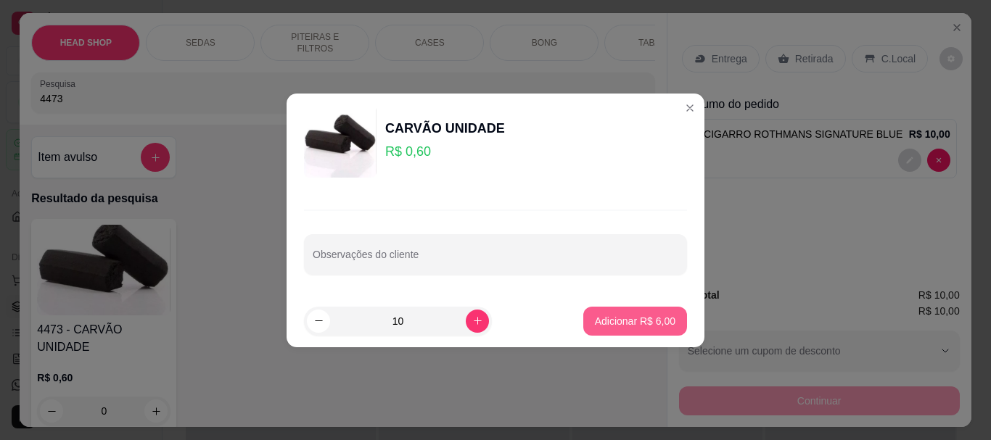
type input "10"
click at [650, 327] on p "Adicionar R$ 6,00" at bounding box center [634, 321] width 78 height 14
type input "10"
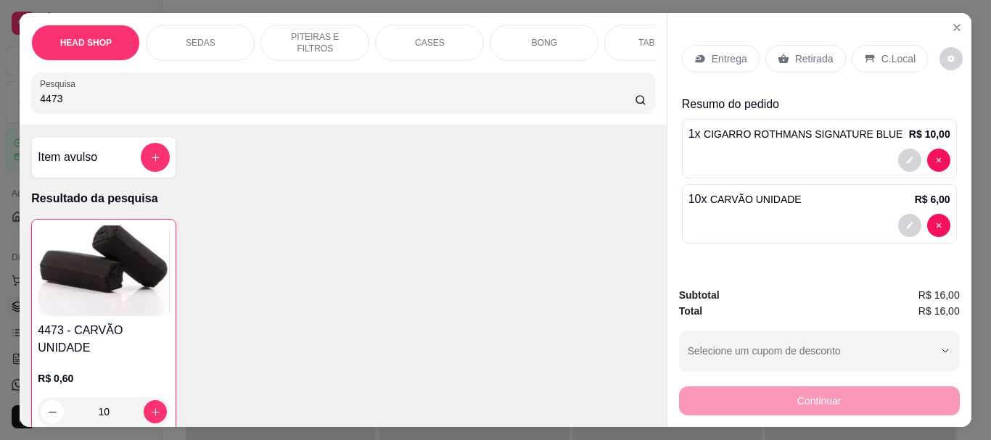
click at [798, 57] on p "Retirada" at bounding box center [814, 58] width 38 height 15
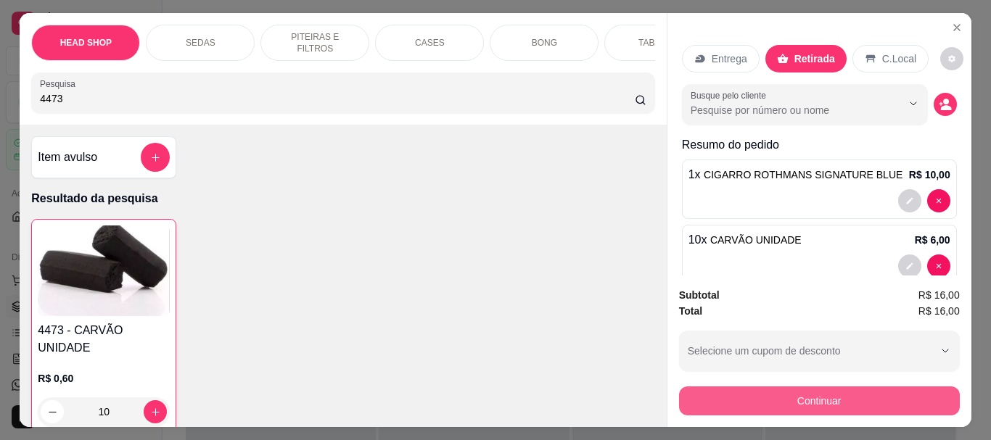
click at [772, 387] on button "Continuar" at bounding box center [819, 401] width 281 height 29
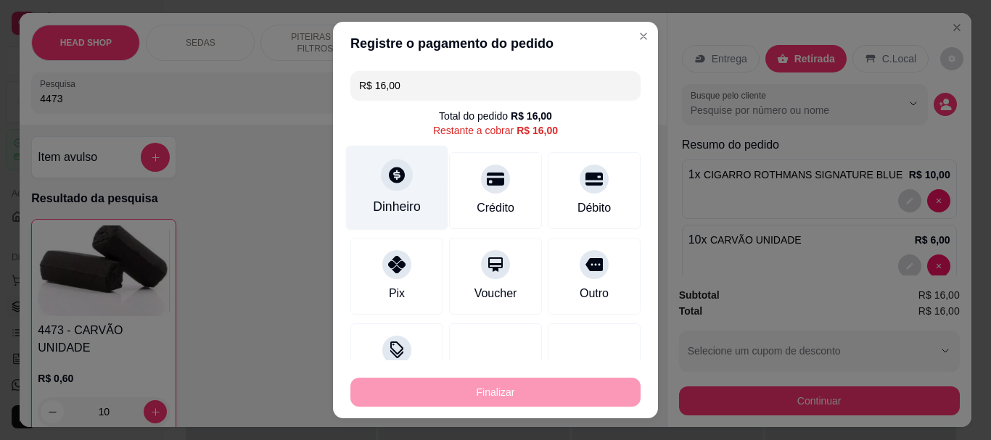
click at [400, 190] on div "Dinheiro" at bounding box center [397, 188] width 102 height 85
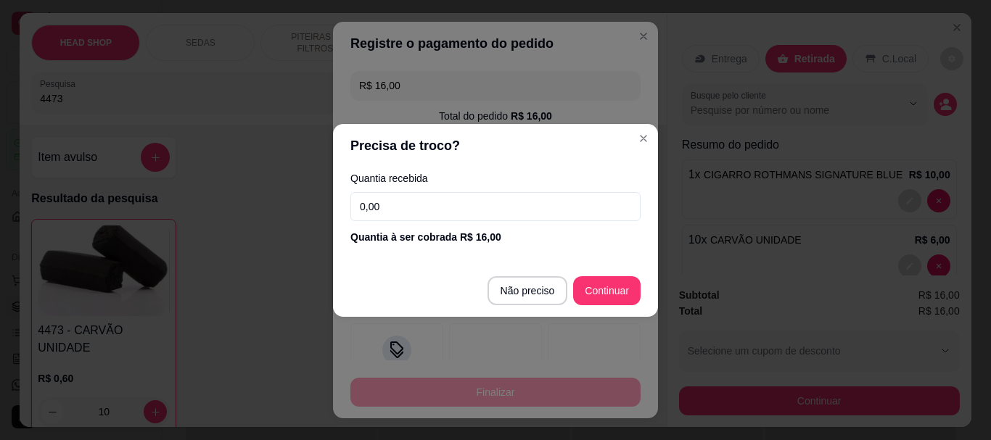
click at [461, 182] on label "Quantia recebida" at bounding box center [495, 178] width 290 height 10
click at [452, 202] on input "0,00" at bounding box center [495, 206] width 290 height 29
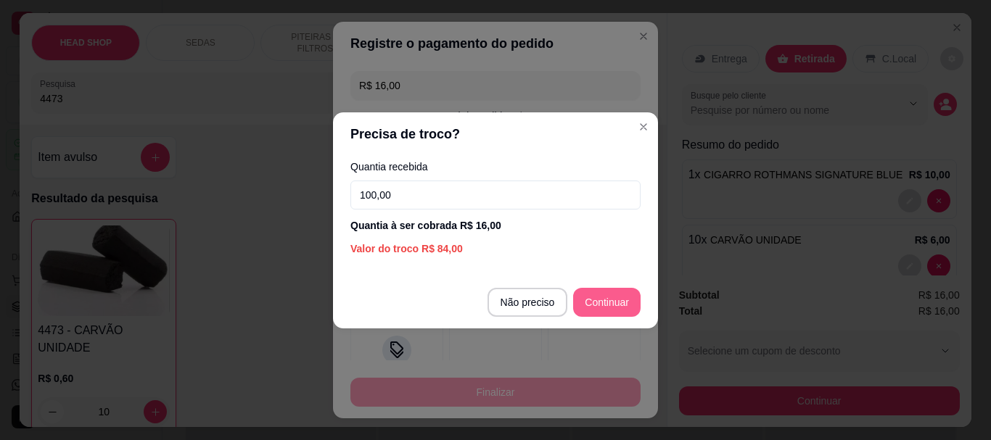
type input "100,00"
type input "R$ 0,00"
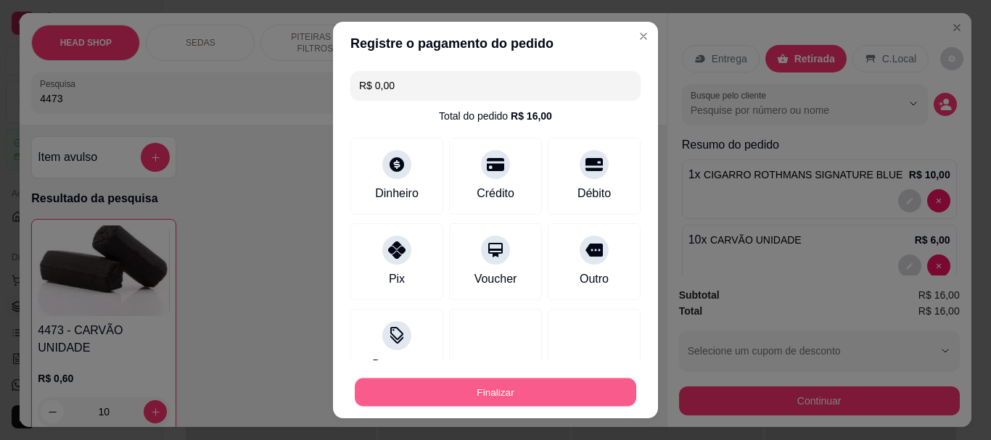
click at [571, 386] on button "Finalizar" at bounding box center [495, 392] width 281 height 28
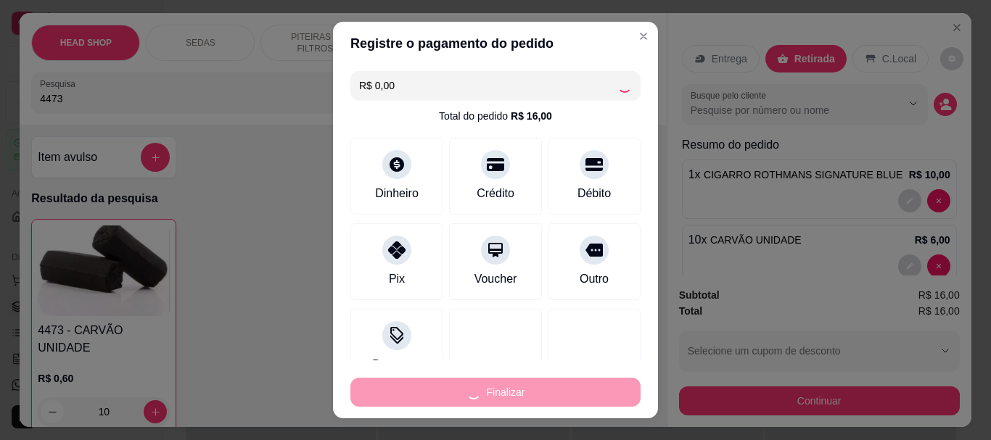
type input "0"
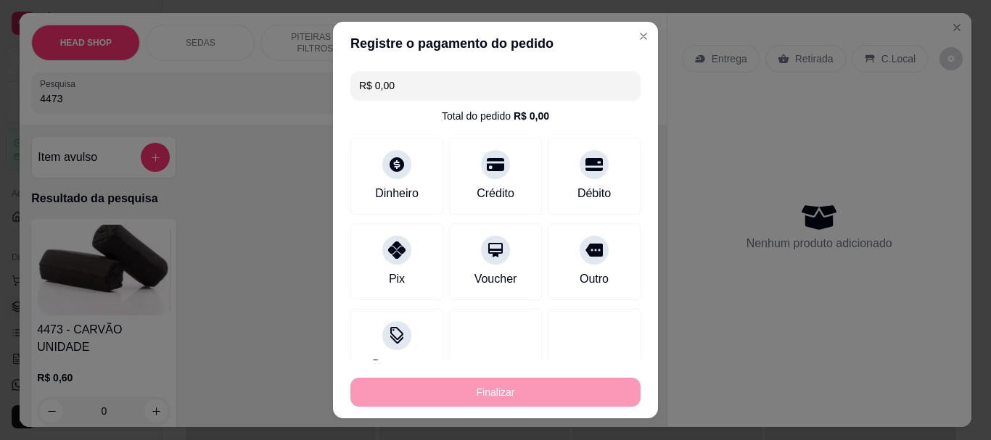
type input "-R$ 16,00"
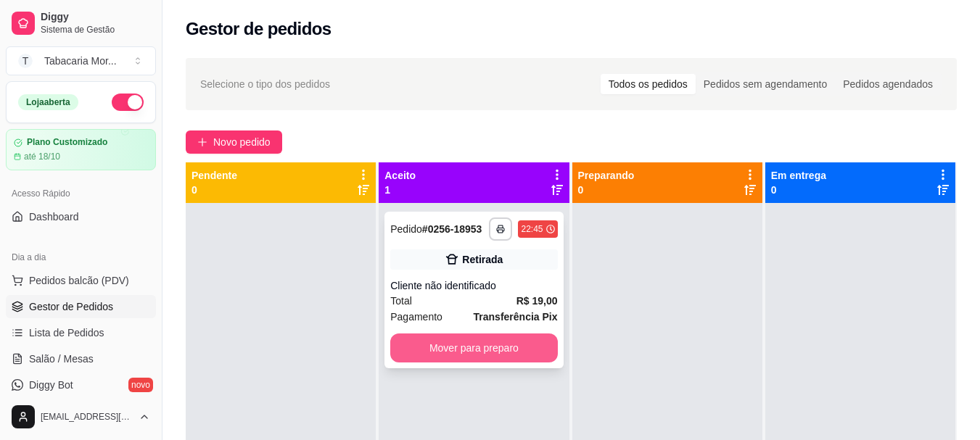
click at [431, 343] on button "Mover para preparo" at bounding box center [473, 348] width 167 height 29
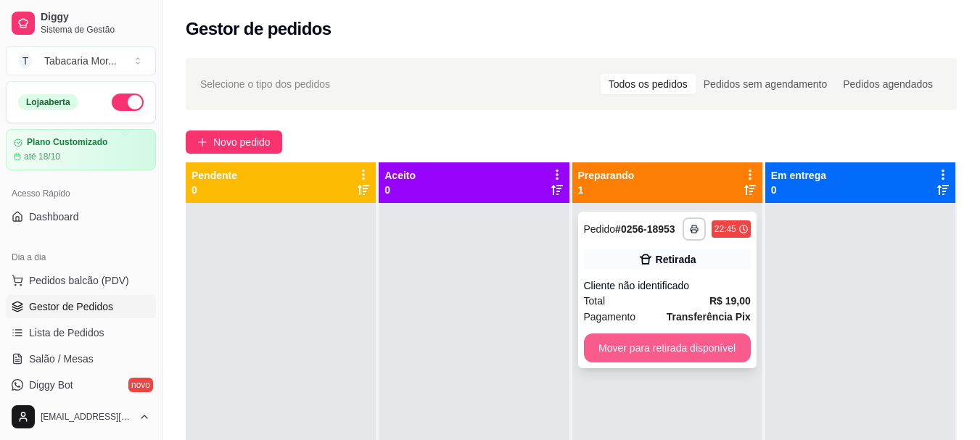
click at [671, 349] on button "Mover para retirada disponível" at bounding box center [667, 348] width 167 height 29
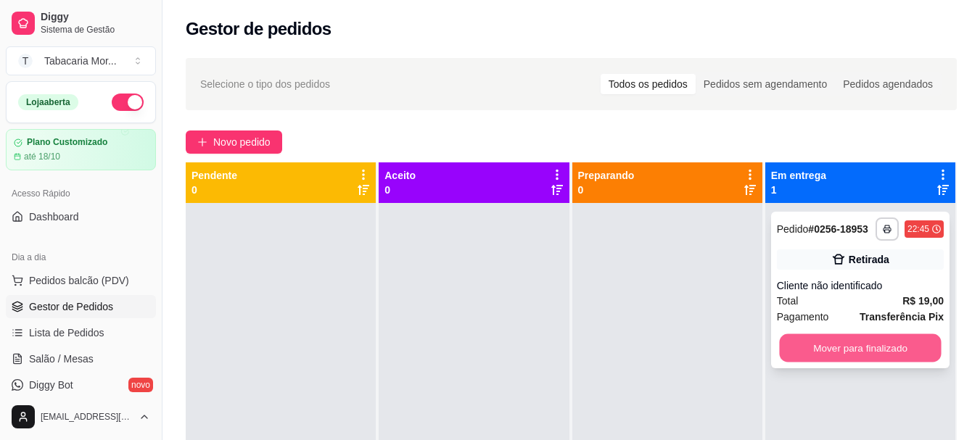
click at [792, 347] on button "Mover para finalizado" at bounding box center [860, 348] width 162 height 28
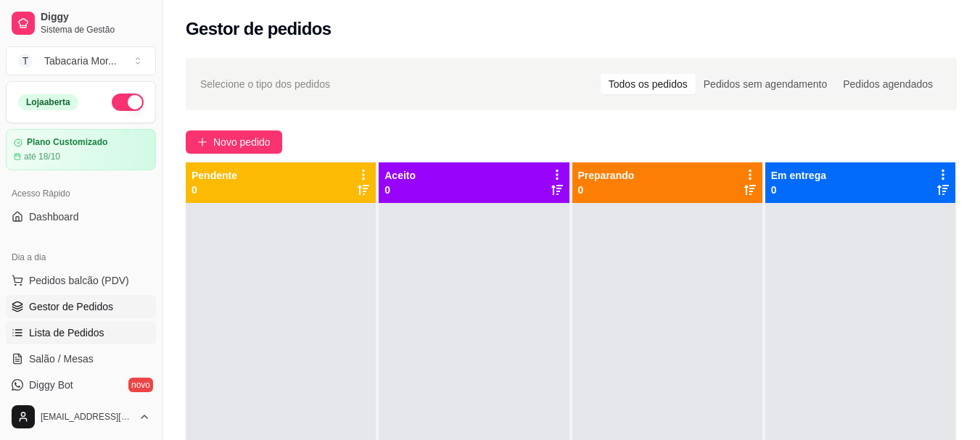
click at [77, 331] on span "Lista de Pedidos" at bounding box center [66, 333] width 75 height 15
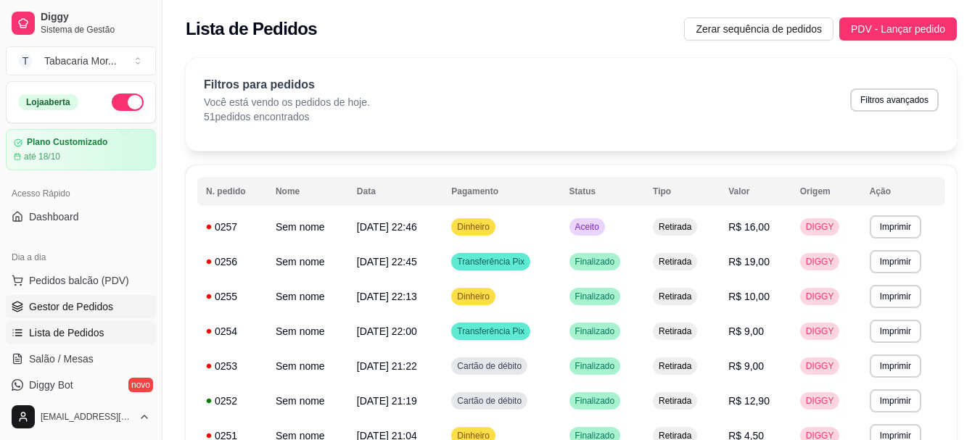
click at [83, 305] on span "Gestor de Pedidos" at bounding box center [71, 306] width 84 height 15
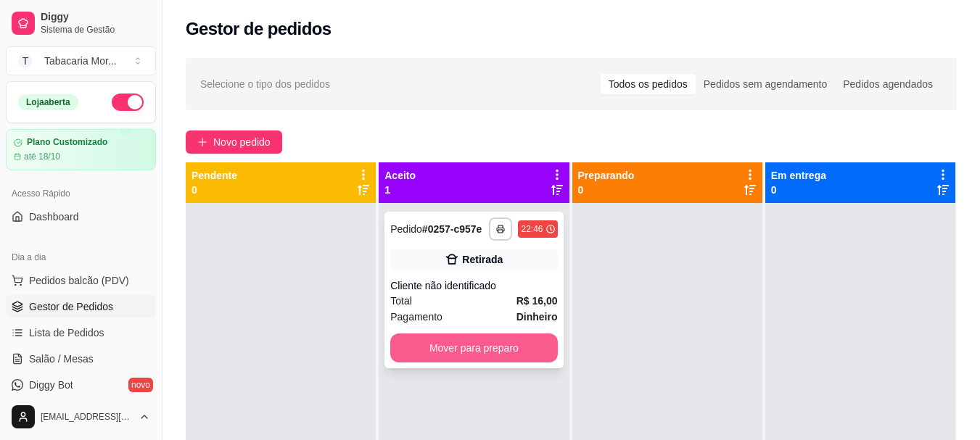
click at [474, 357] on button "Mover para preparo" at bounding box center [473, 348] width 167 height 29
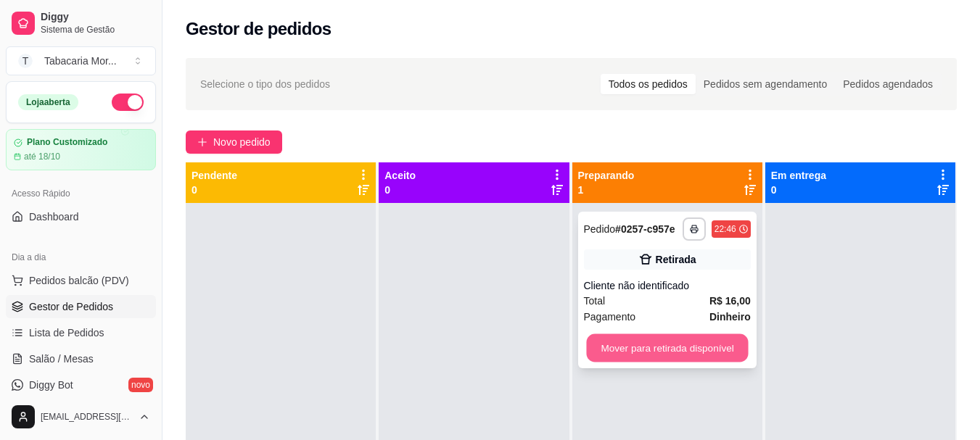
click at [611, 349] on button "Mover para retirada disponível" at bounding box center [667, 348] width 162 height 28
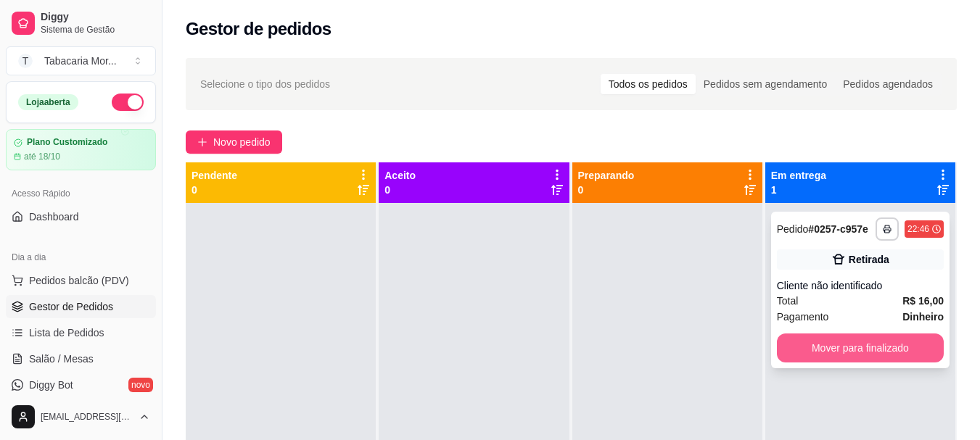
click at [777, 356] on button "Mover para finalizado" at bounding box center [860, 348] width 167 height 29
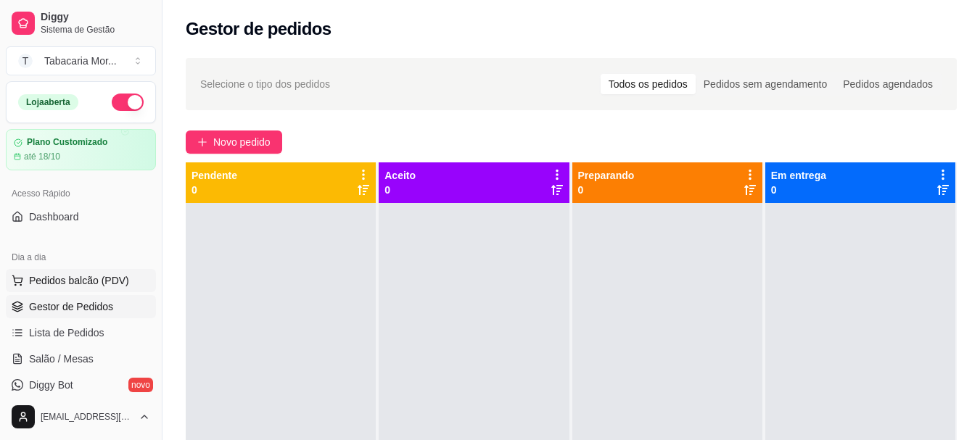
click at [97, 276] on span "Pedidos balcão (PDV)" at bounding box center [79, 280] width 100 height 15
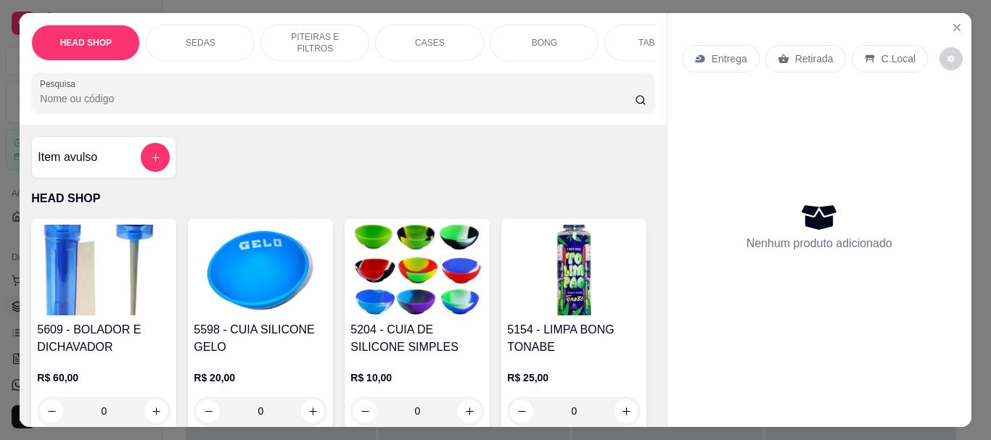
click at [75, 106] on input "Pesquisa" at bounding box center [337, 98] width 595 height 15
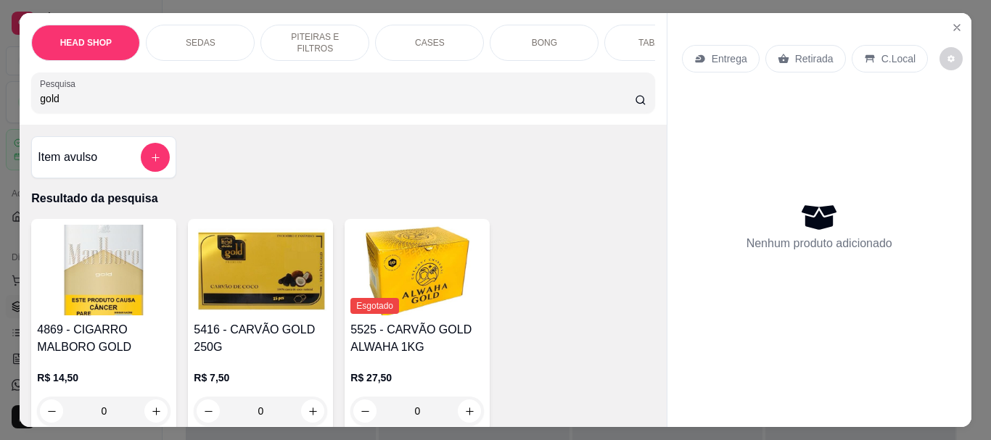
type input "gold"
click at [122, 259] on img at bounding box center [103, 270] width 133 height 91
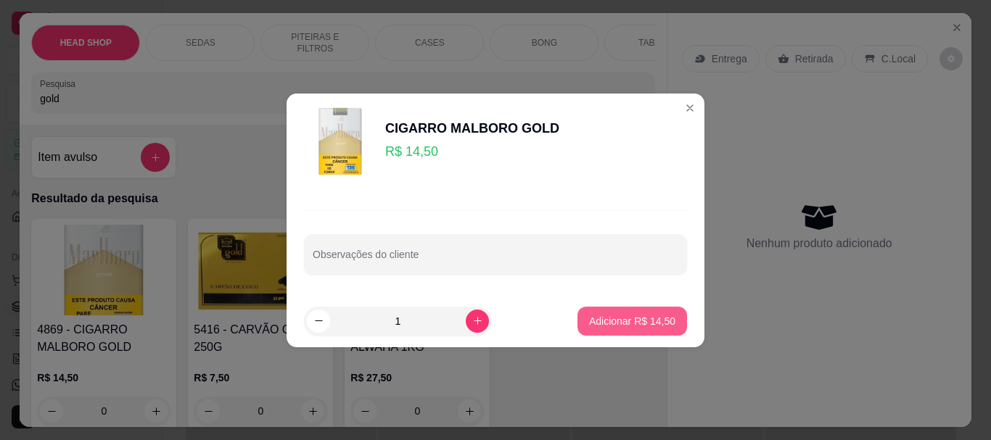
click at [626, 324] on p "Adicionar R$ 14,50" at bounding box center [632, 321] width 86 height 15
type input "1"
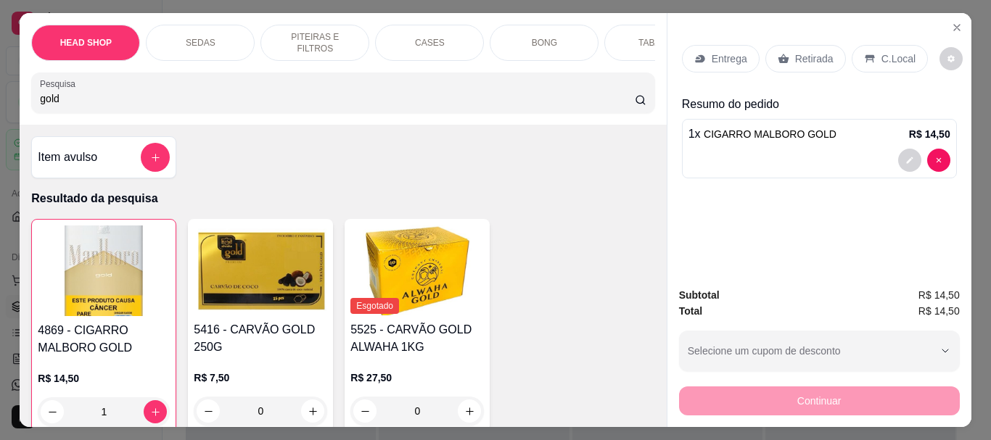
click at [795, 58] on p "Retirada" at bounding box center [814, 58] width 38 height 15
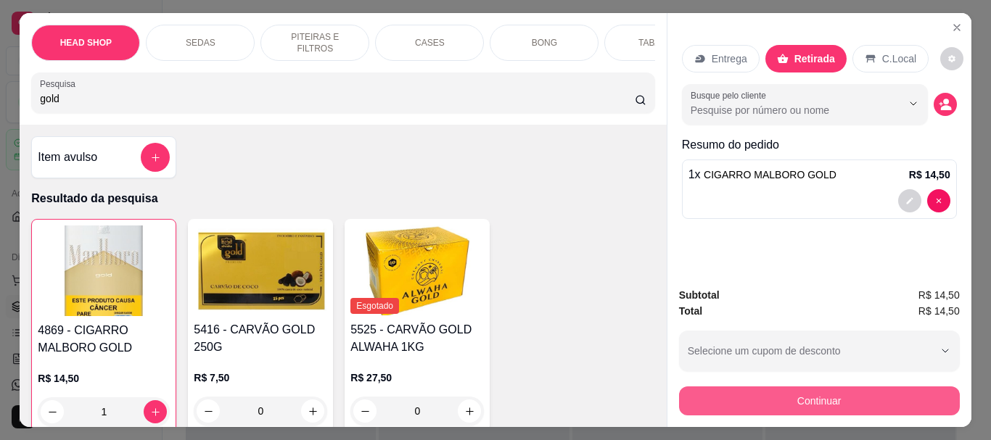
click at [793, 391] on button "Continuar" at bounding box center [819, 401] width 281 height 29
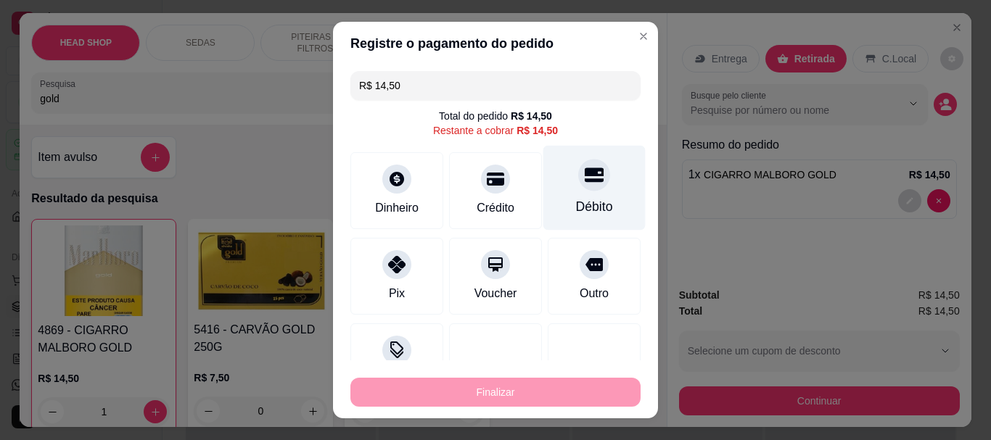
click at [578, 187] on div at bounding box center [594, 176] width 32 height 32
type input "R$ 0,00"
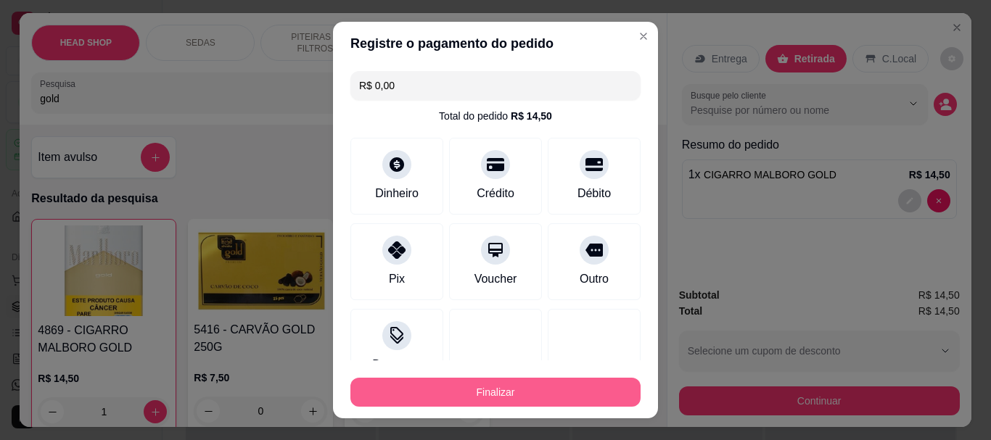
click at [571, 392] on button "Finalizar" at bounding box center [495, 392] width 290 height 29
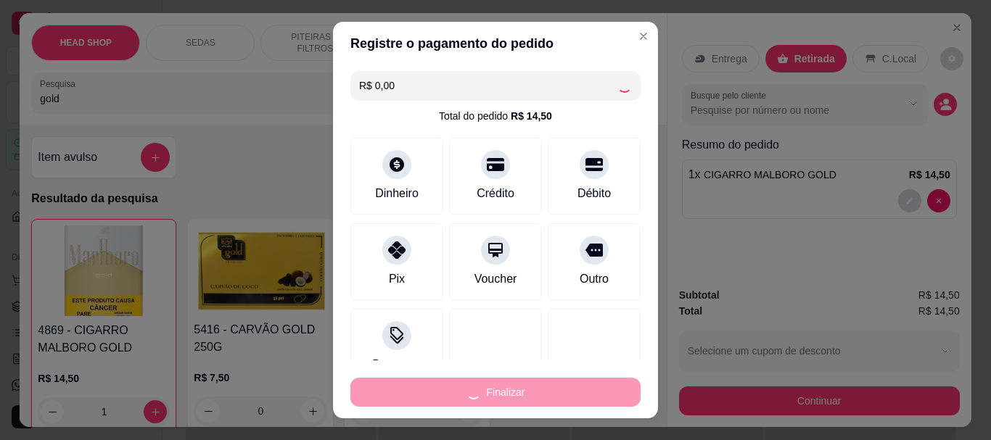
type input "0"
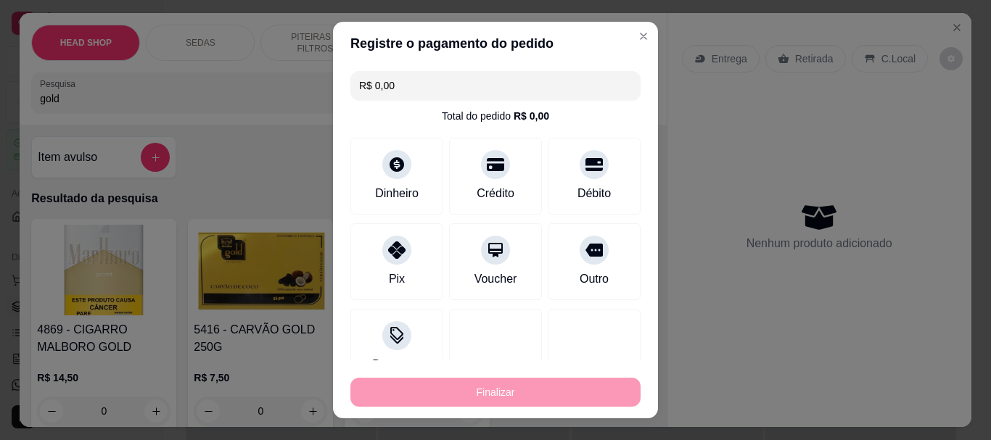
type input "-R$ 14,50"
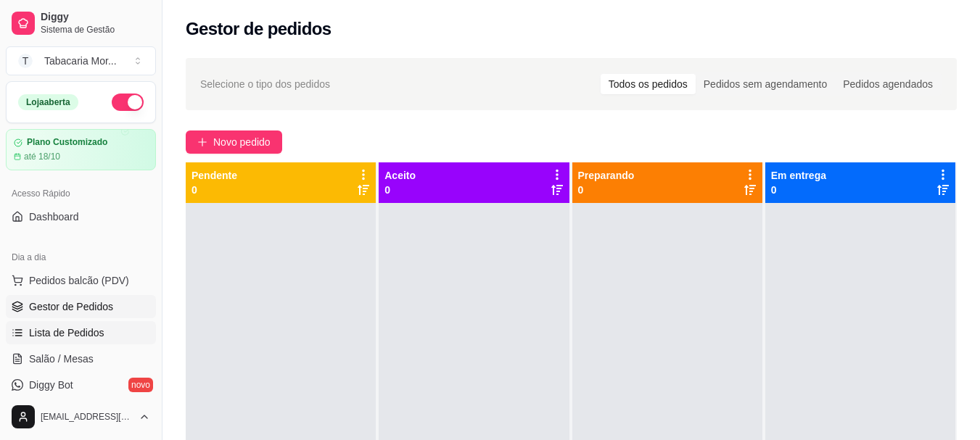
click at [87, 325] on link "Lista de Pedidos" at bounding box center [81, 332] width 150 height 23
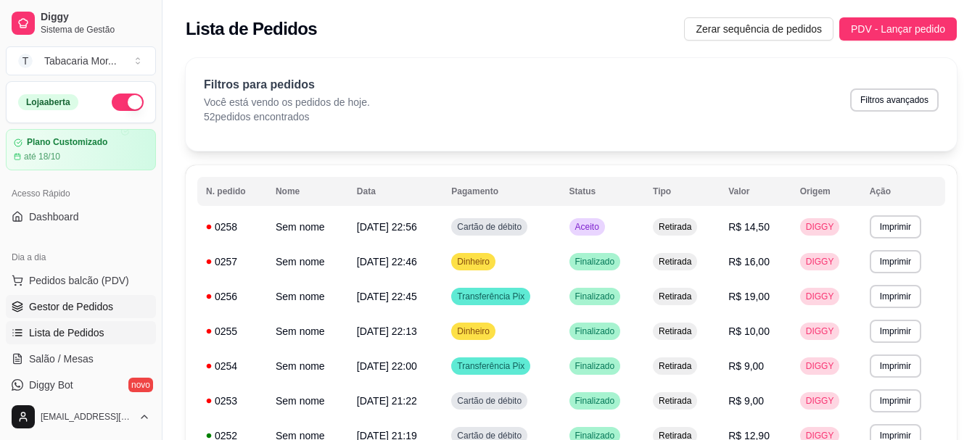
click at [96, 301] on span "Gestor de Pedidos" at bounding box center [71, 306] width 84 height 15
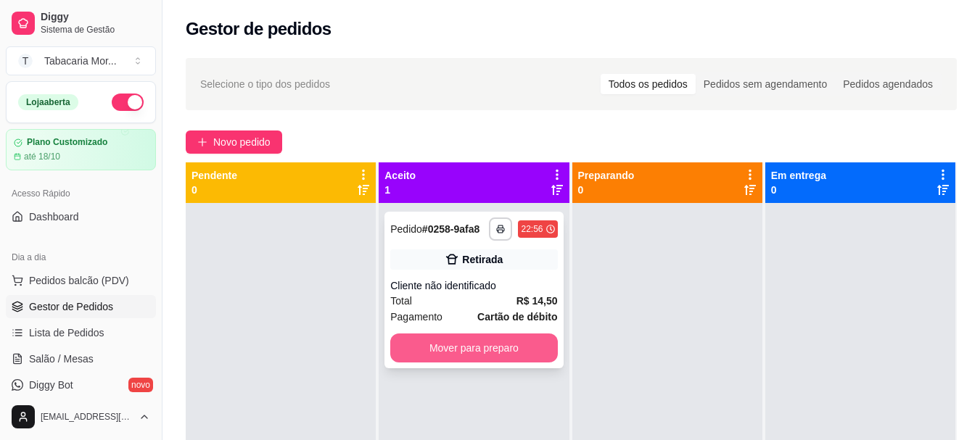
click at [481, 348] on button "Mover para preparo" at bounding box center [473, 348] width 167 height 29
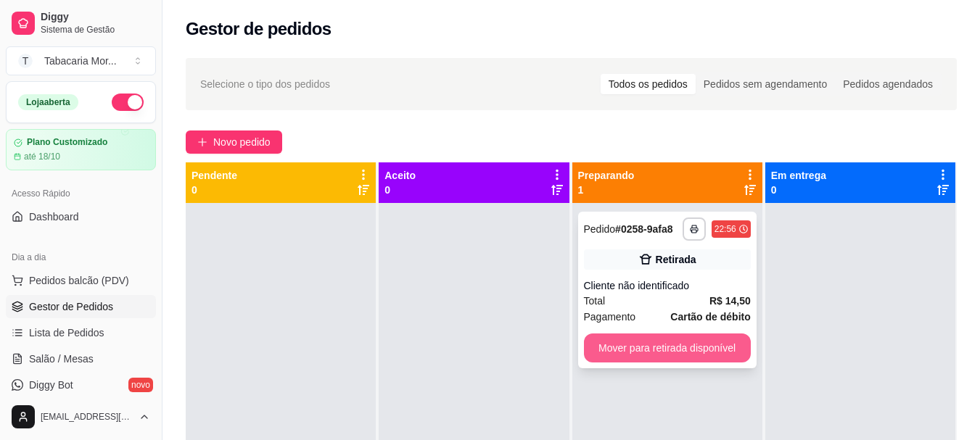
click at [664, 354] on button "Mover para retirada disponível" at bounding box center [667, 348] width 167 height 29
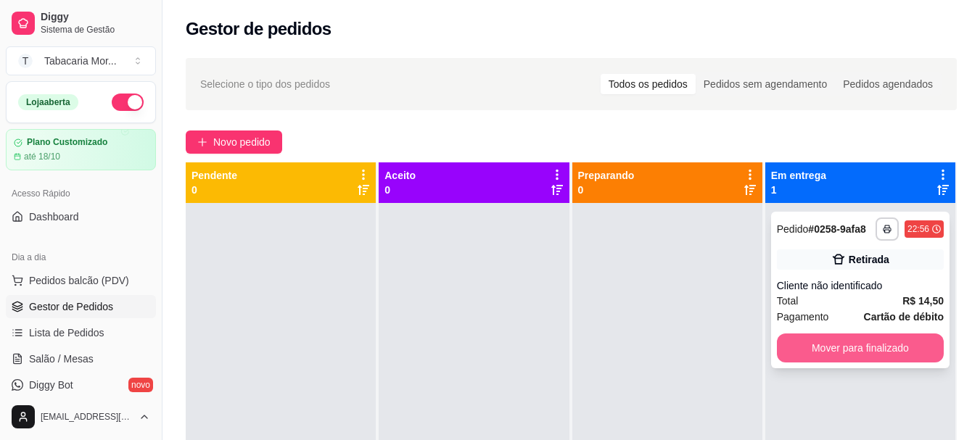
click at [803, 344] on button "Mover para finalizado" at bounding box center [860, 348] width 167 height 29
